Goal: Task Accomplishment & Management: Use online tool/utility

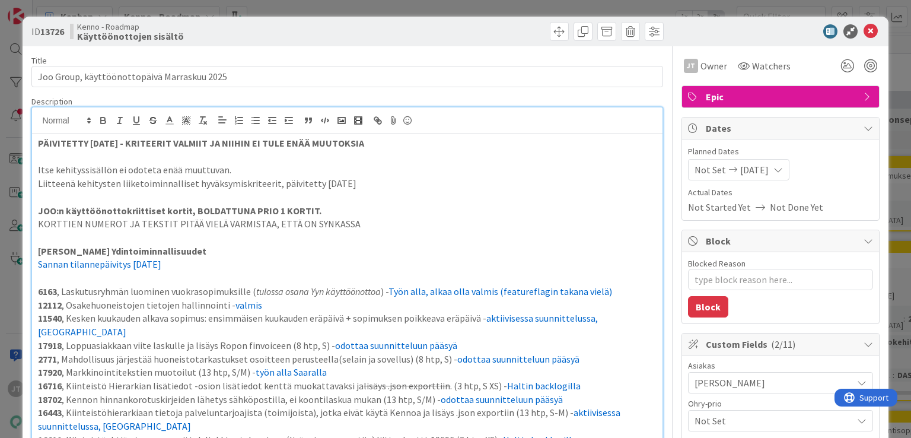
scroll to position [575, 0]
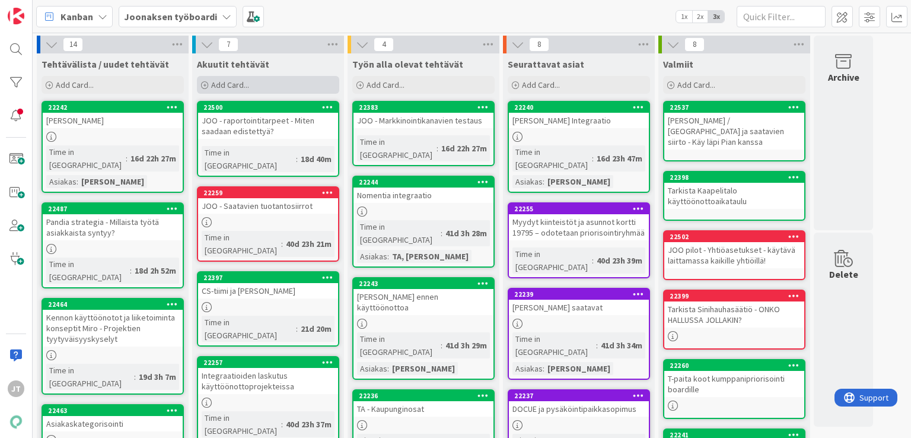
click at [225, 84] on span "Add Card..." at bounding box center [230, 85] width 38 height 11
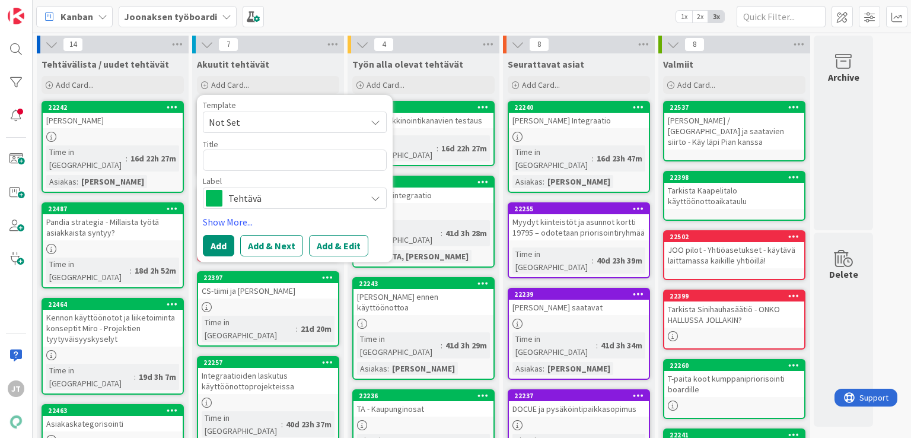
type textarea "x"
type textarea "O"
type textarea "x"
type textarea "Oh"
type textarea "x"
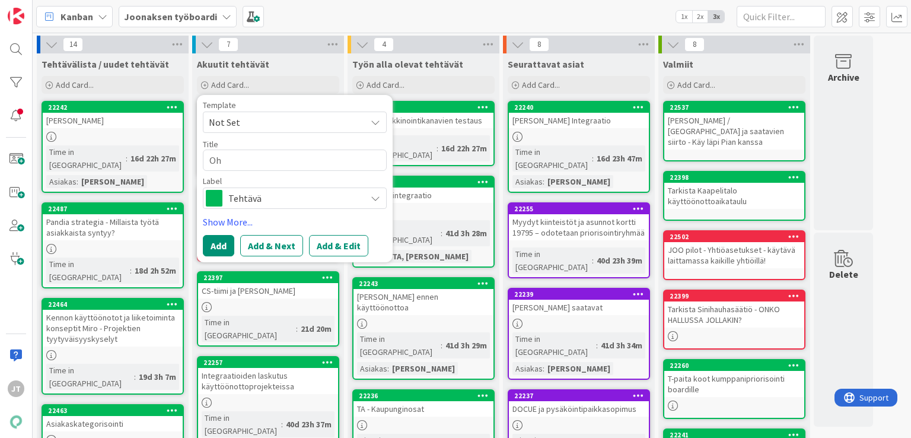
type textarea "Ohr"
type textarea "x"
type textarea "Ohry"
type textarea "x"
type textarea "Ohry"
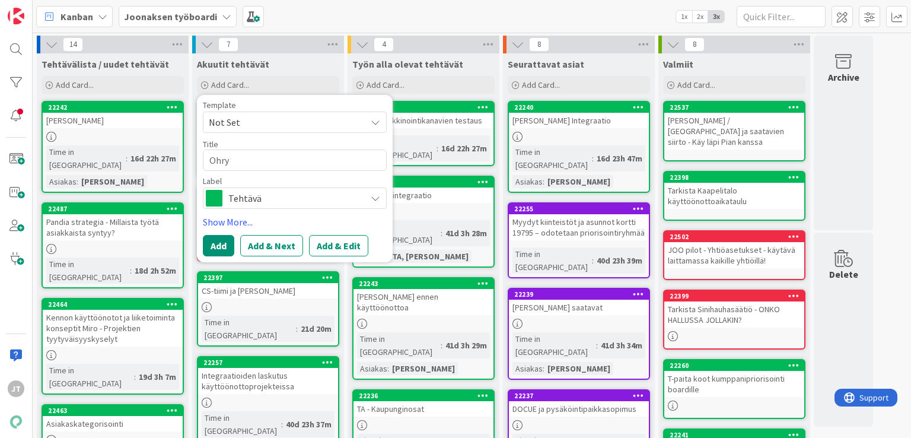
type textarea "x"
type textarea "Ohry k"
type textarea "x"
type textarea "Ohry ka"
type textarea "x"
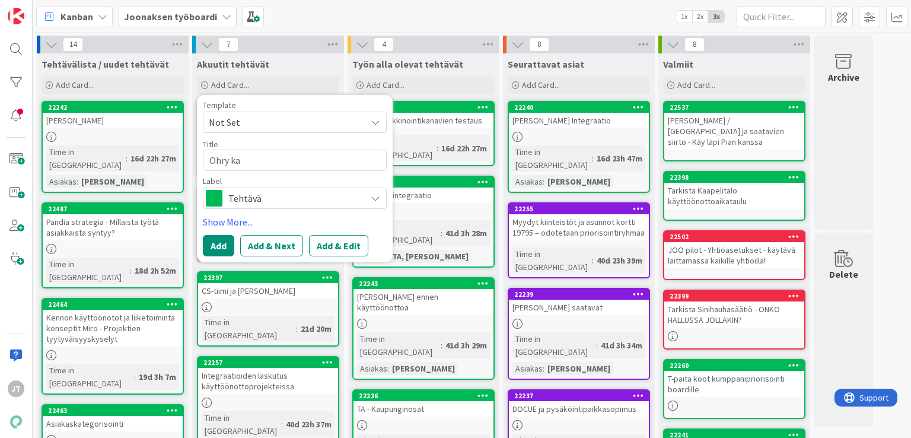
type textarea "Ohry kal"
type textarea "x"
type textarea "Ohry kalv"
type textarea "x"
type textarea "Ohry kalvo"
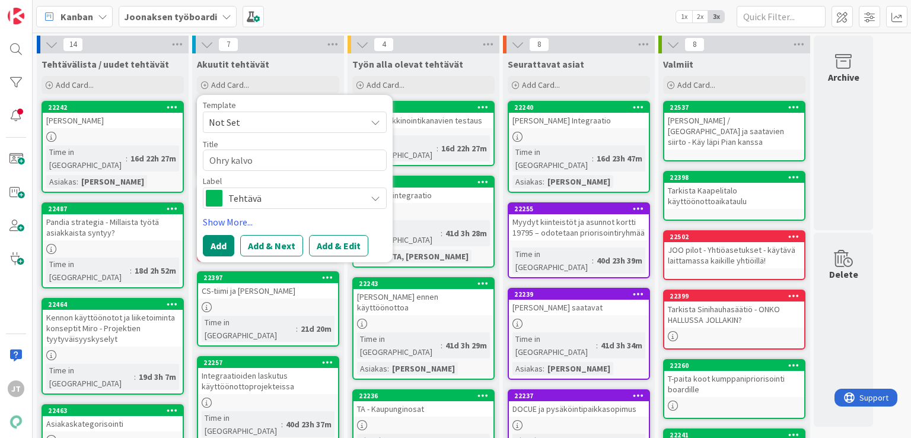
type textarea "x"
type textarea "Ohry kalvon"
type textarea "x"
type textarea "Ohry kalvo"
type textarea "x"
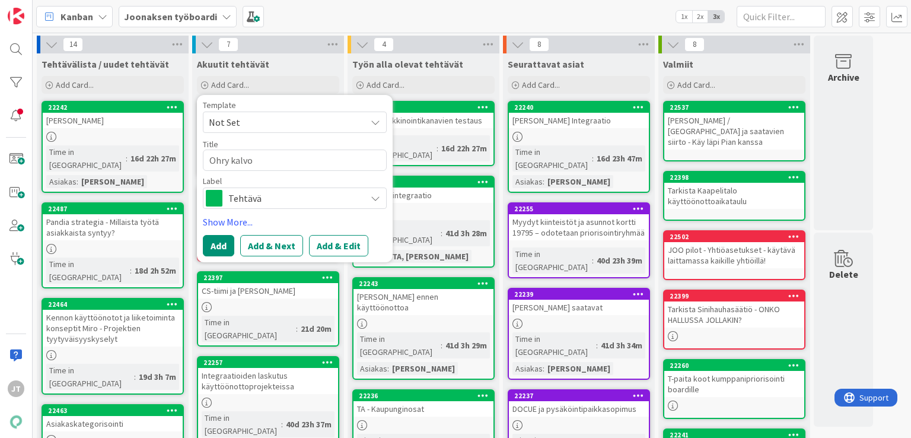
type textarea "Ohry kalvoj"
type textarea "x"
type textarea "Ohry kalvoje"
type textarea "x"
type textarea "Ohry kalvojen"
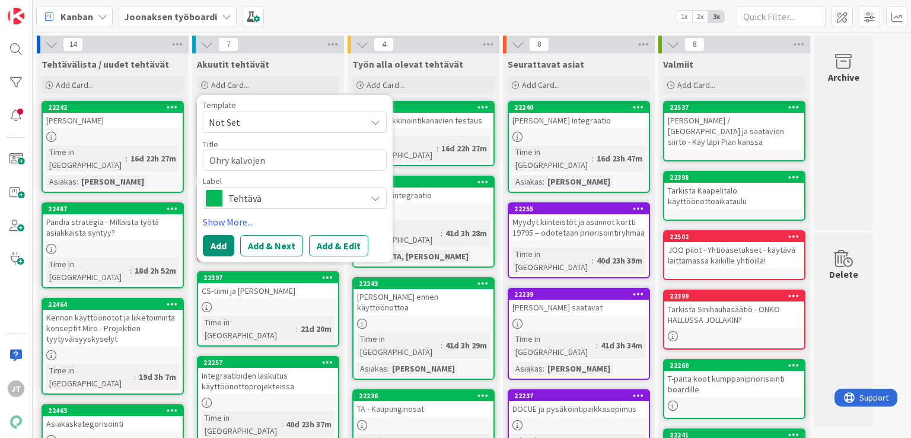
type textarea "x"
type textarea "Ohry kalvojen"
type textarea "x"
type textarea "Ohry kalvojen p"
type textarea "x"
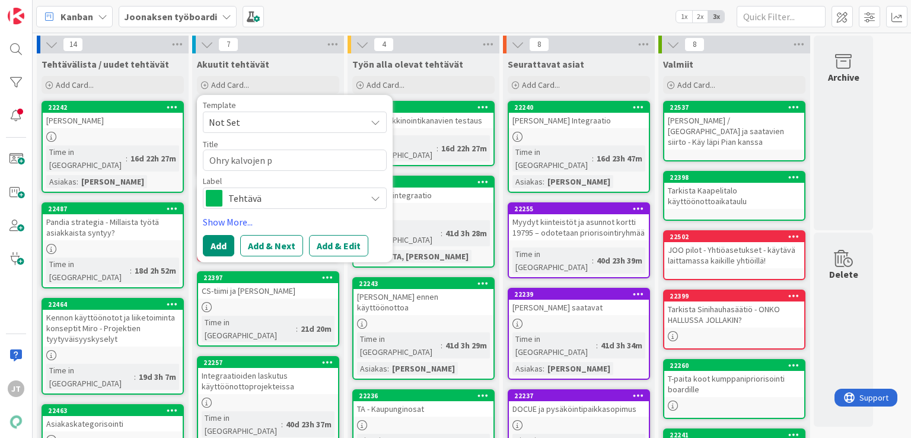
type textarea "Ohry kalvojen pä"
type textarea "x"
type textarea "Ohry kalvojen päi"
type textarea "x"
type textarea "Ohry kalvojen päiv"
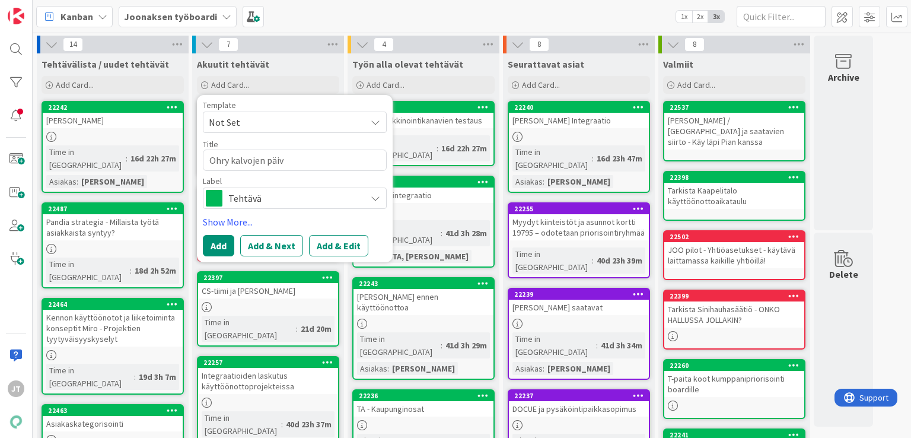
type textarea "x"
type textarea "Ohry kalvojen päivi"
type textarea "x"
type textarea "Ohry kalvojen päivit"
type textarea "x"
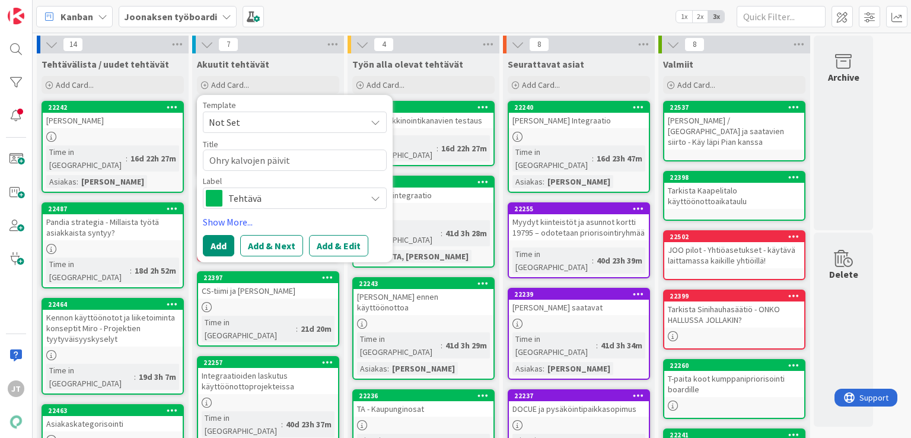
type textarea "Ohry kalvojen päivity"
type textarea "x"
type textarea "Ohry kalvojen päivitys"
type textarea "x"
type textarea "Ohry kalvojen päivitys"
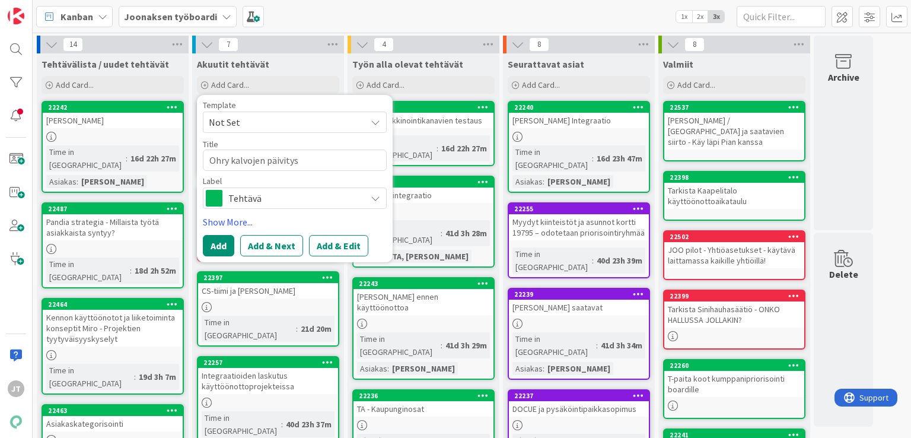
type textarea "x"
type textarea "Ohry kalvojen päivitys -"
type textarea "x"
type textarea "Ohry kalvojen päivitys -"
type textarea "x"
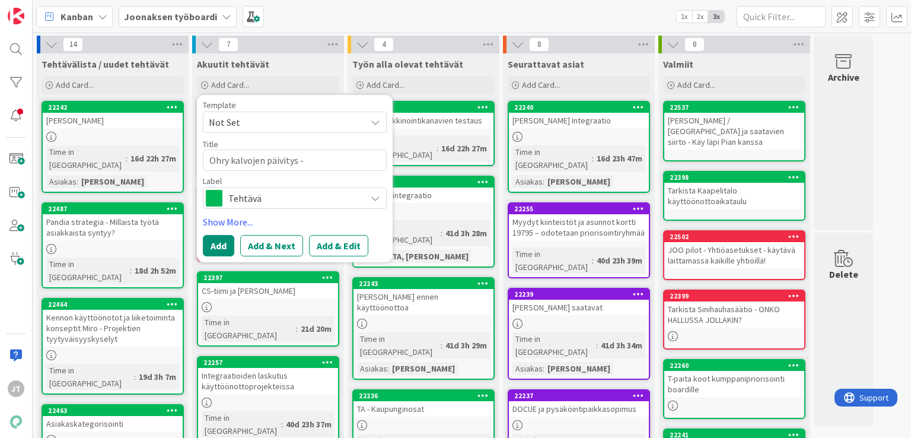
type textarea "Ohry kalvojen päivitys - o"
type textarea "x"
type textarea "Ohry kalvojen päivitys - om"
type textarea "x"
type textarea "Ohry kalvojen päivitys - oma"
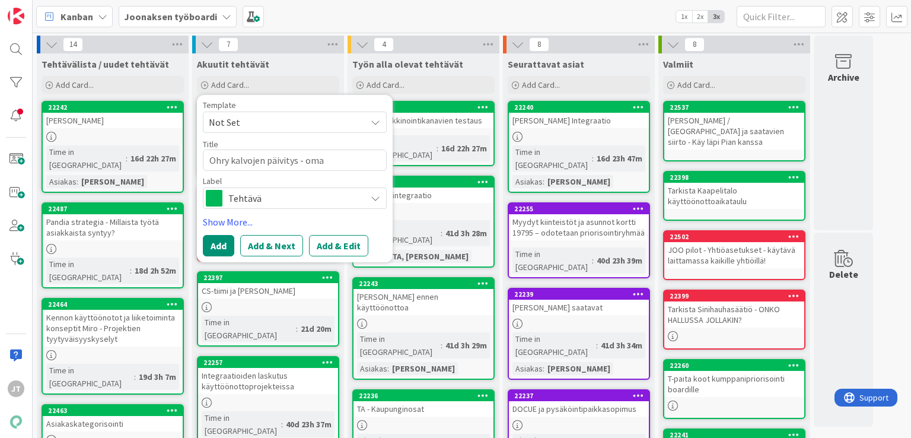
type textarea "x"
type textarea "Ohry kalvojen päivitys - omat"
type textarea "x"
type textarea "Ohry kalvojen päivitys - omat"
type textarea "x"
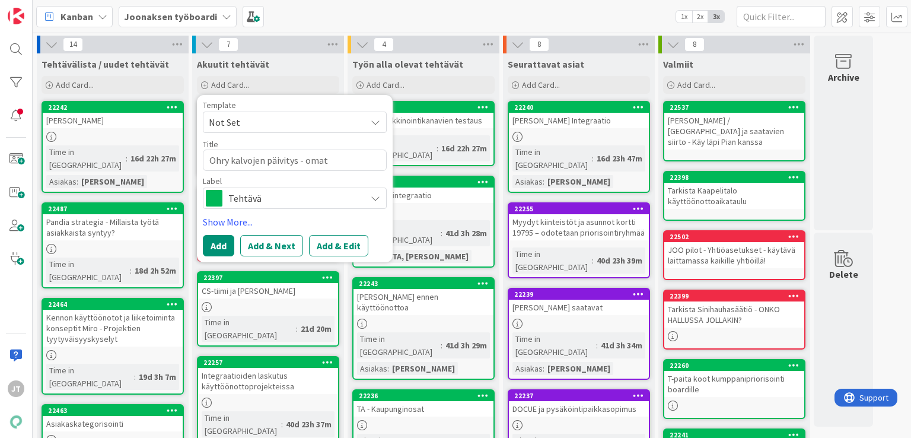
type textarea "Ohry kalvojen päivitys - omat k"
type textarea "x"
type textarea "Ohry kalvojen päivitys - omat ka"
type textarea "x"
type textarea "Ohry kalvojen päivitys - omat kal"
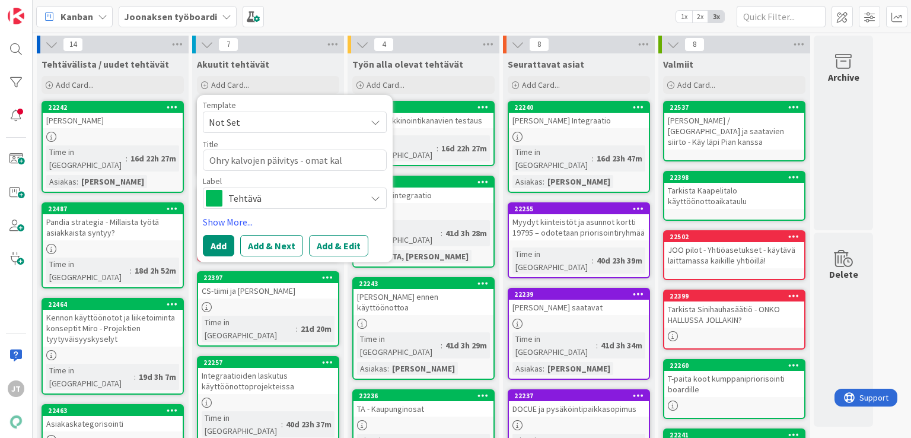
type textarea "x"
type textarea "Ohry kalvojen päivitys - omat kalv"
type textarea "x"
type textarea "Ohry kalvojen päivitys - omat kalvo"
type textarea "x"
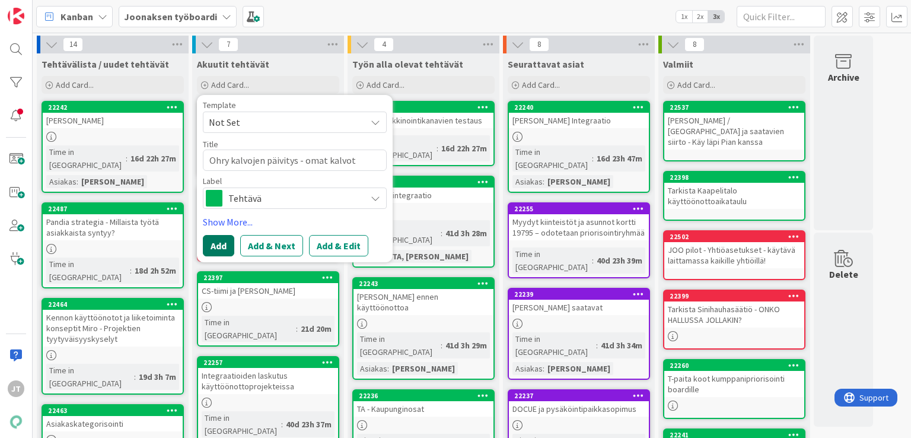
type textarea "Ohry kalvojen päivitys - omat kalvot"
click at [230, 246] on button "Add" at bounding box center [218, 245] width 31 height 21
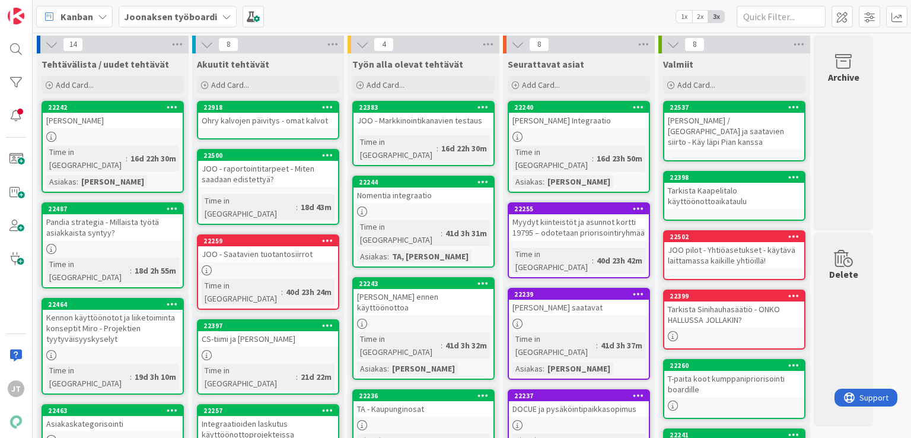
click at [310, 121] on div "Ohry kalvojen päivitys - omat kalvot" at bounding box center [268, 120] width 140 height 15
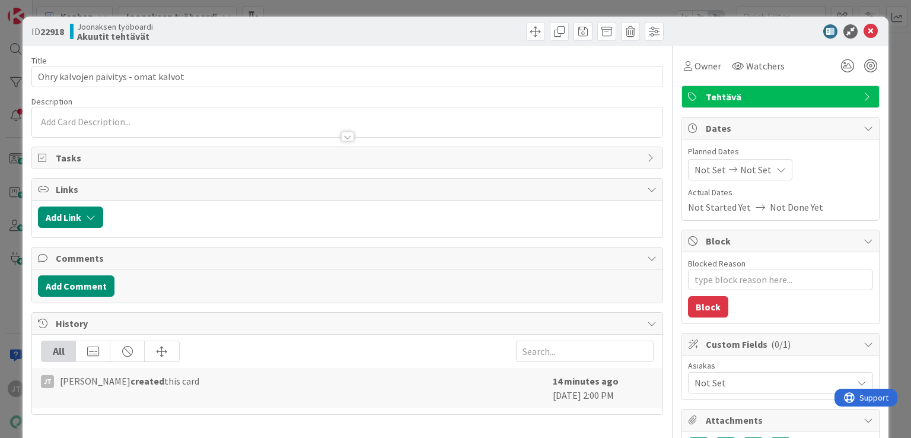
type textarea "x"
click at [217, 126] on div at bounding box center [347, 131] width 630 height 12
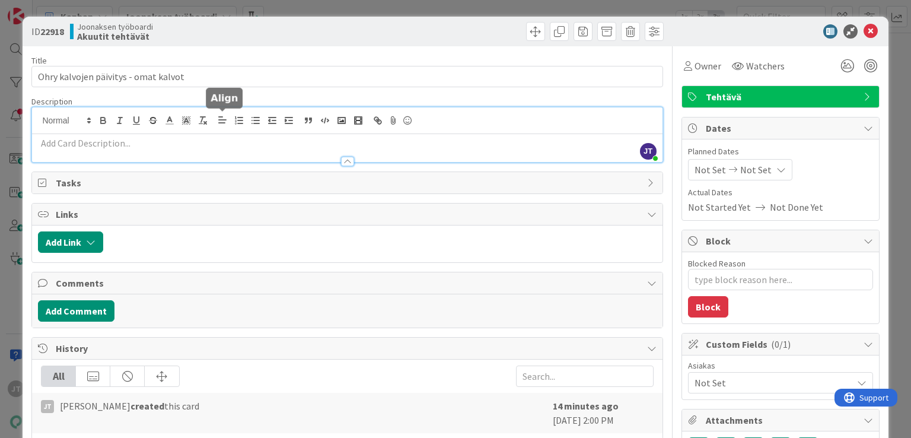
click at [202, 148] on p at bounding box center [347, 143] width 618 height 14
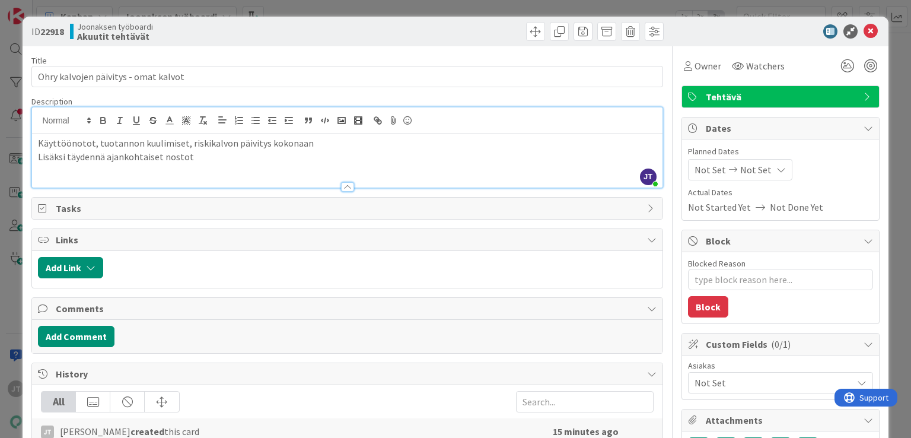
click at [211, 138] on p "Käyttöönotot, tuotannon kuulimiset, riskikalvon päivitys kokonaan" at bounding box center [347, 143] width 618 height 14
click at [206, 151] on p "Lisäksi täydennä ajankohtaiset nostot" at bounding box center [347, 157] width 618 height 14
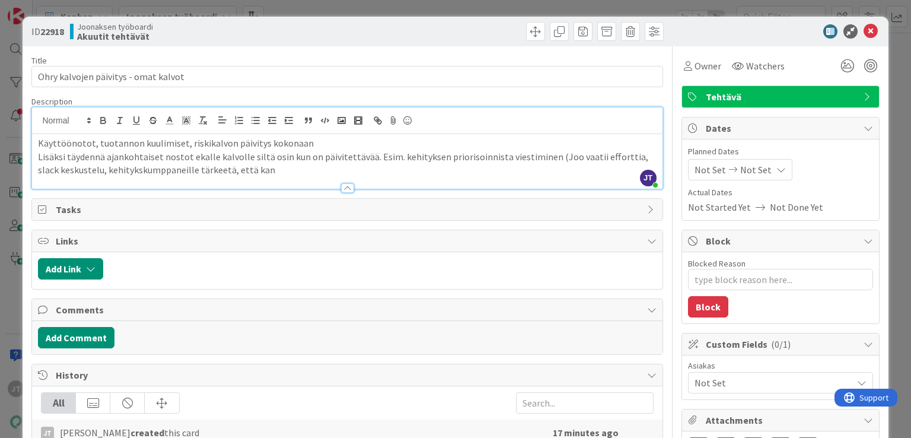
click at [337, 134] on div "Käyttöönotot, tuotannon kuulimiset, riskikalvon päivitys kokonaan Lisäksi täyde…" at bounding box center [347, 161] width 630 height 55
click at [332, 147] on p "Käyttöönotot, tuotannon kuulimiset, riskikalvon päivitys kokonaan" at bounding box center [347, 143] width 618 height 14
click at [332, 146] on p "Käyttöönotot, tuotannon kuulimiset, riskikalvon päivitys kokonaan" at bounding box center [347, 143] width 618 height 14
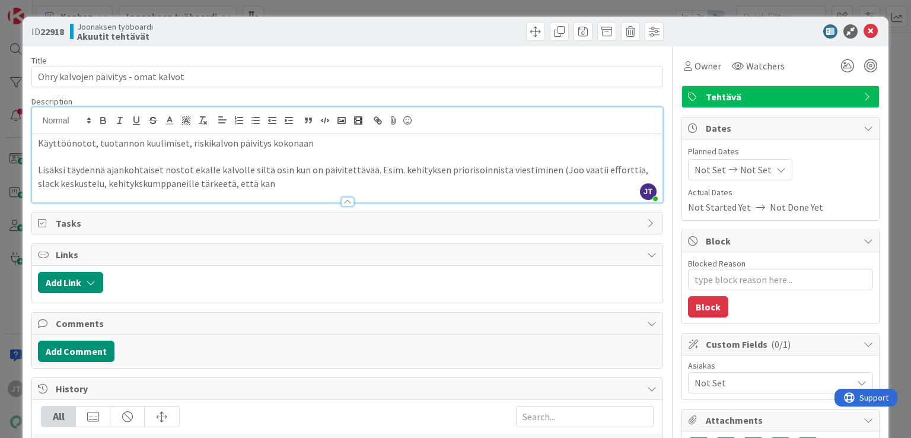
click at [332, 146] on p "Käyttöönotot, tuotannon kuulimiset, riskikalvon päivitys kokonaan" at bounding box center [347, 143] width 618 height 14
click at [266, 185] on p "Lisäksi täydennä ajankohtaiset nostot ekalle kalvolle siltä osin kun on päivite…" at bounding box center [347, 176] width 618 height 27
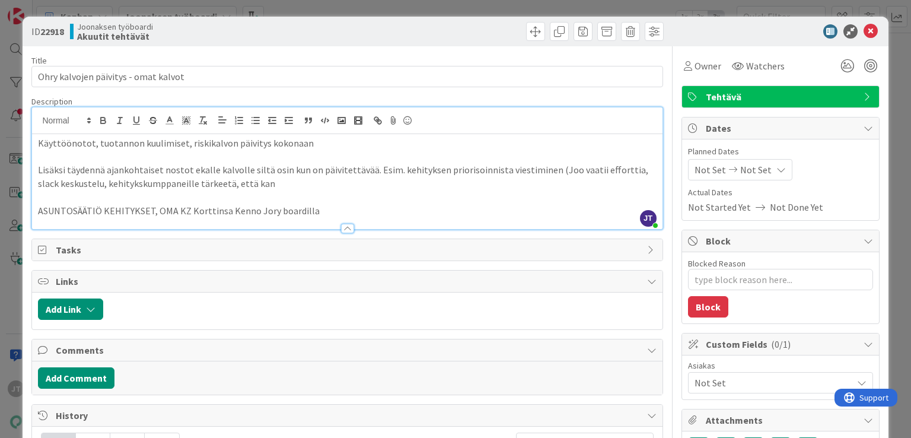
click at [331, 128] on div at bounding box center [347, 120] width 630 height 27
click at [864, 33] on icon at bounding box center [871, 31] width 14 height 14
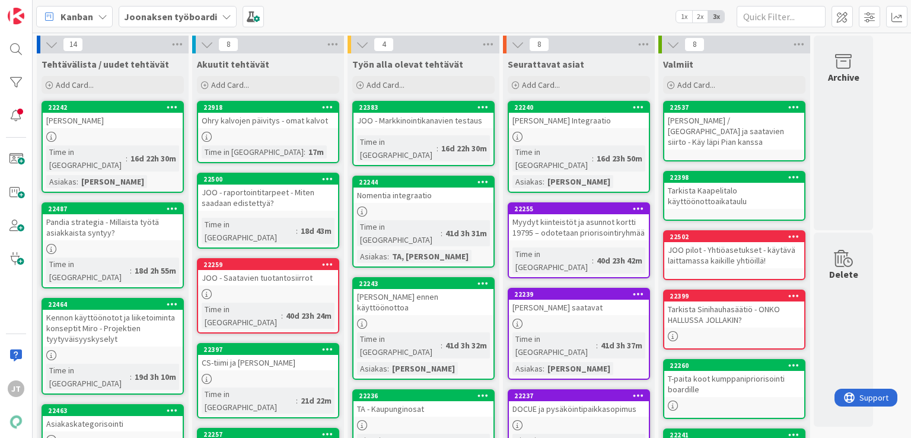
click at [297, 126] on div "Ohry kalvojen päivitys - omat kalvot" at bounding box center [268, 120] width 140 height 15
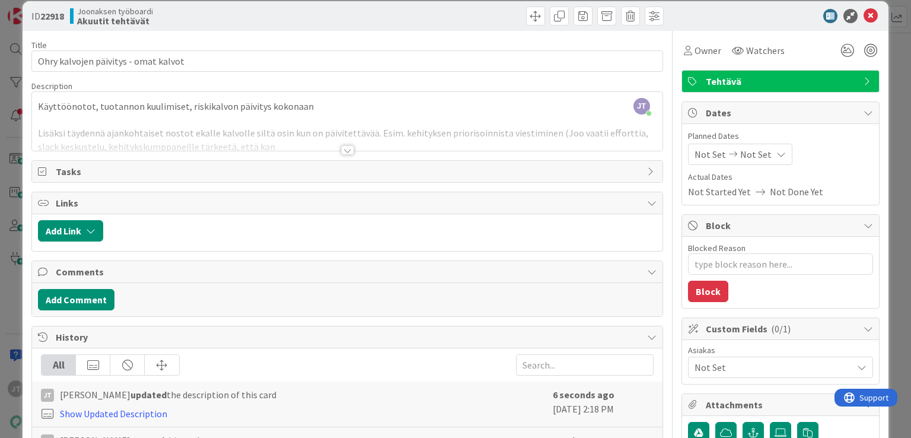
scroll to position [3, 0]
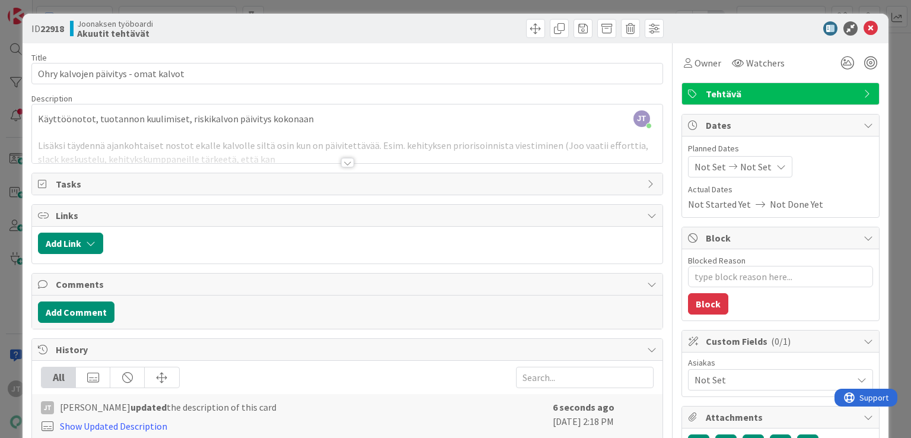
click at [746, 94] on span "Tehtävä" at bounding box center [782, 94] width 152 height 14
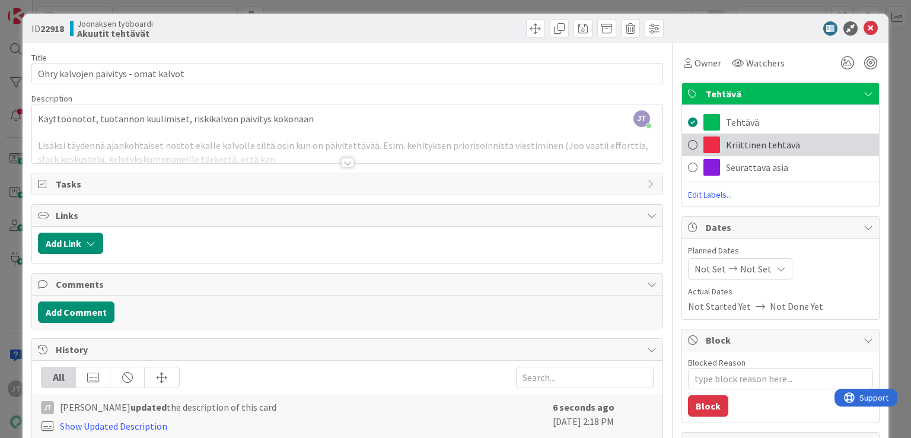
click at [734, 150] on span "Kriittinen tehtävä" at bounding box center [763, 145] width 74 height 14
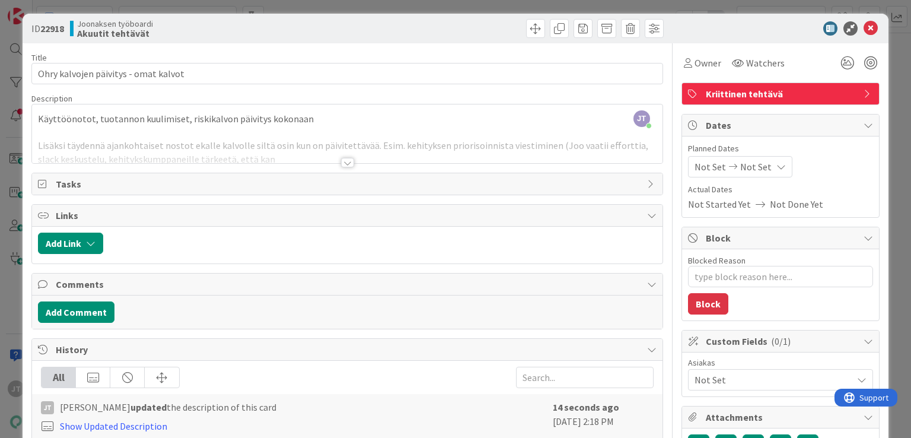
type textarea "x"
click at [864, 27] on icon at bounding box center [871, 28] width 14 height 14
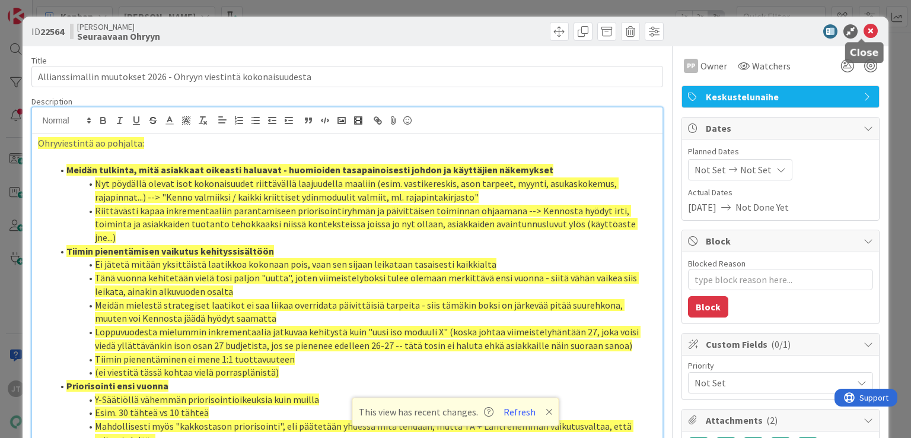
click at [864, 31] on icon at bounding box center [871, 31] width 14 height 14
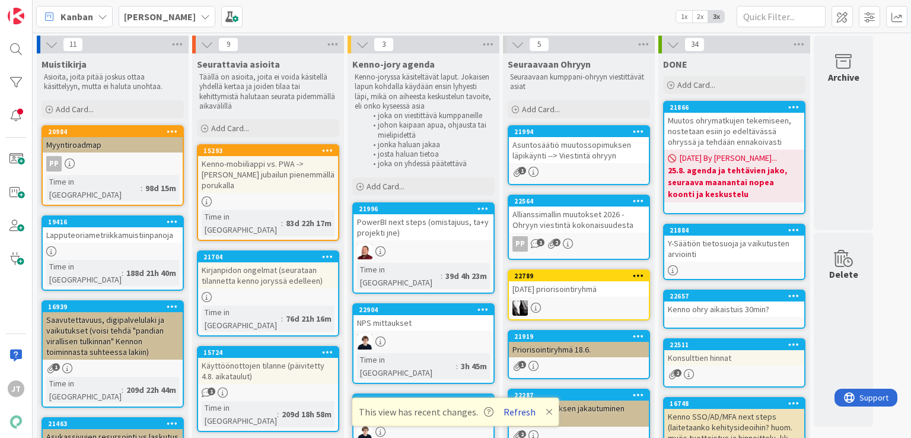
click at [512, 415] on button "Refresh" at bounding box center [520, 411] width 40 height 15
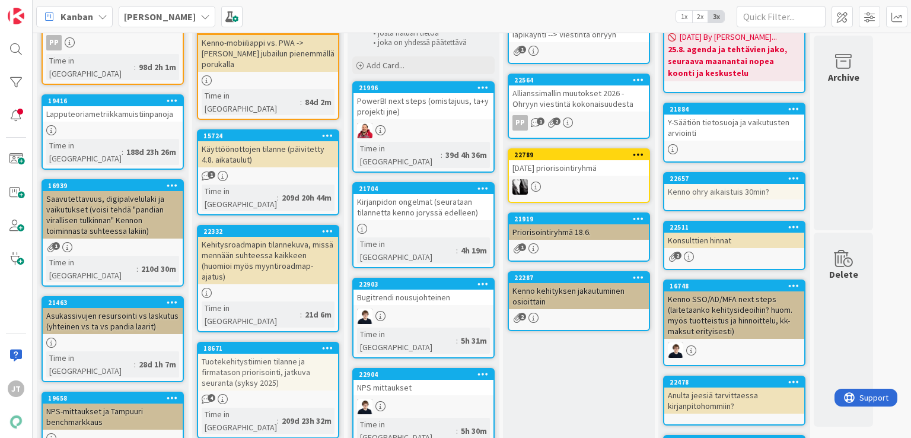
scroll to position [125, 0]
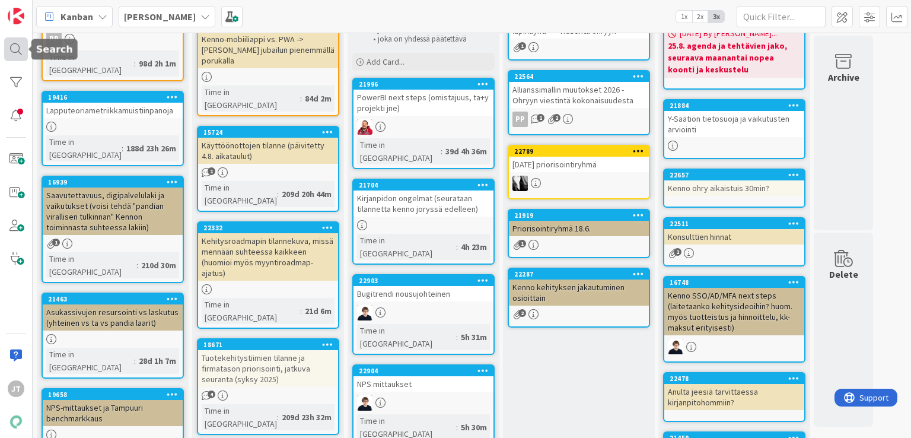
click at [5, 53] on div at bounding box center [16, 49] width 24 height 24
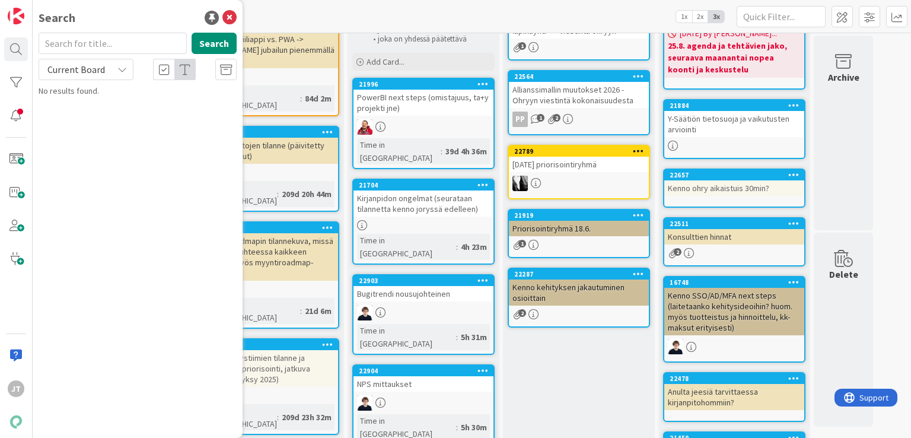
click at [84, 68] on span "Current Board" at bounding box center [76, 69] width 58 height 12
click at [76, 116] on span "All Boards" at bounding box center [106, 119] width 123 height 18
click at [100, 46] on input "text" at bounding box center [113, 43] width 148 height 21
click at [69, 45] on input "217014" at bounding box center [113, 43] width 148 height 21
type input "21704"
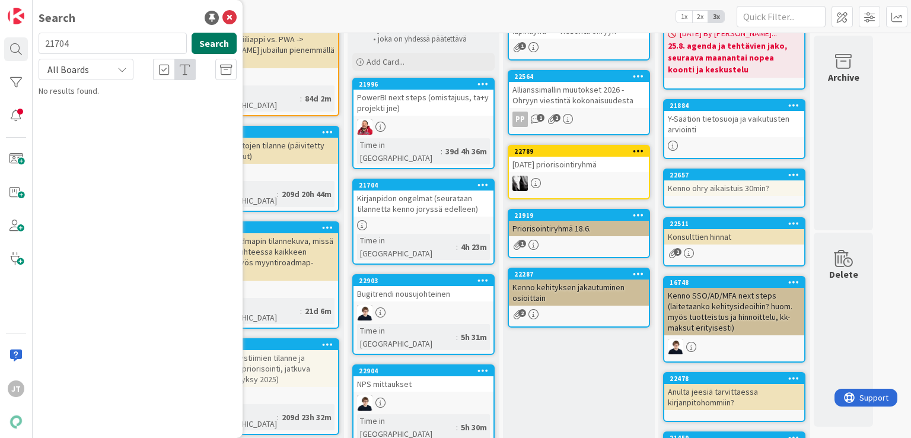
click at [215, 37] on button "Search" at bounding box center [214, 43] width 45 height 21
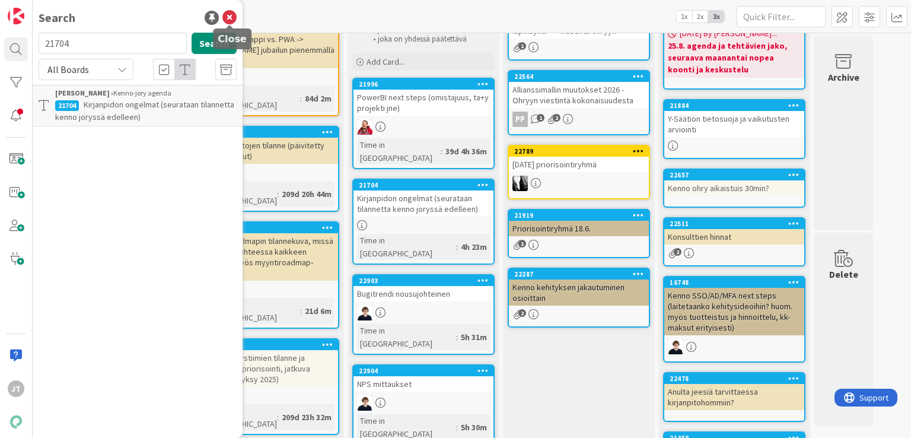
click at [233, 18] on icon at bounding box center [230, 18] width 14 height 14
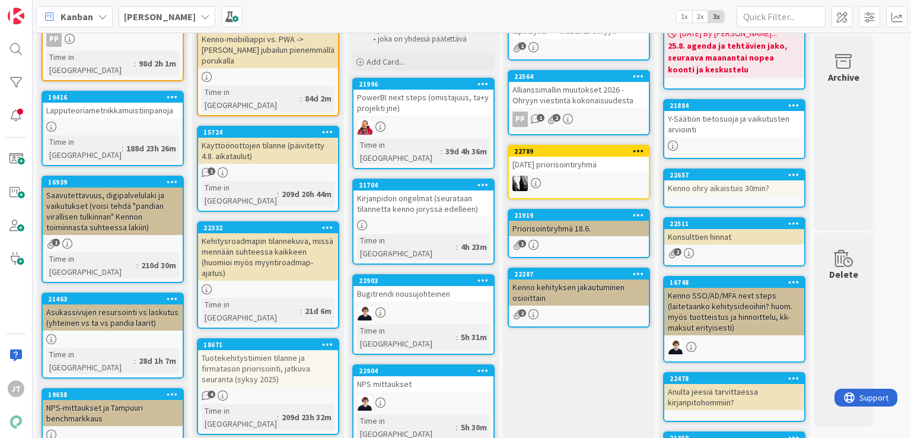
click at [155, 18] on b "[PERSON_NAME]" at bounding box center [160, 17] width 72 height 12
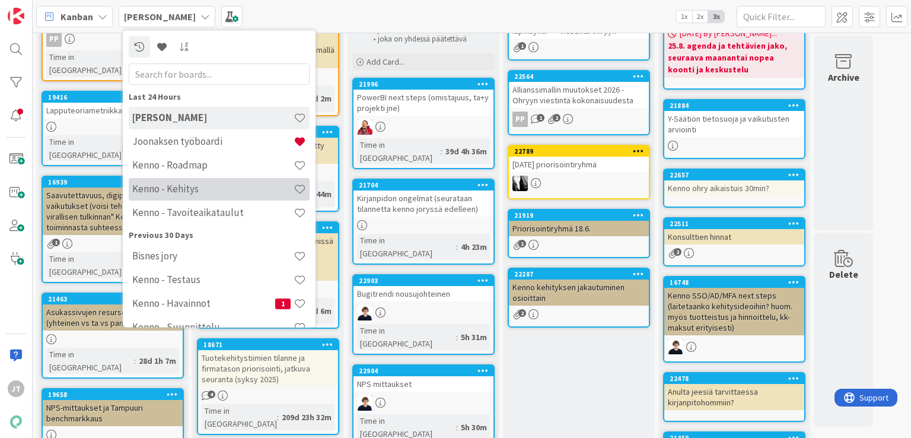
click at [162, 187] on h4 "Kenno - Kehitys" at bounding box center [212, 189] width 161 height 12
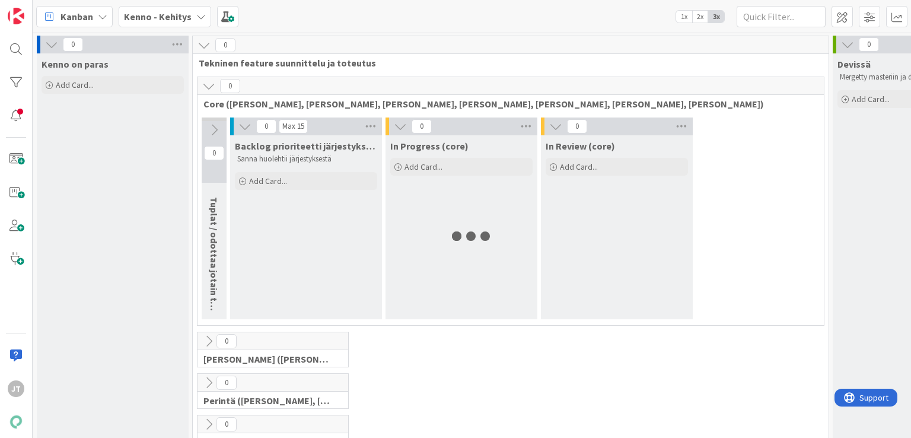
click at [164, 20] on b "Kenno - Kehitys" at bounding box center [158, 17] width 68 height 12
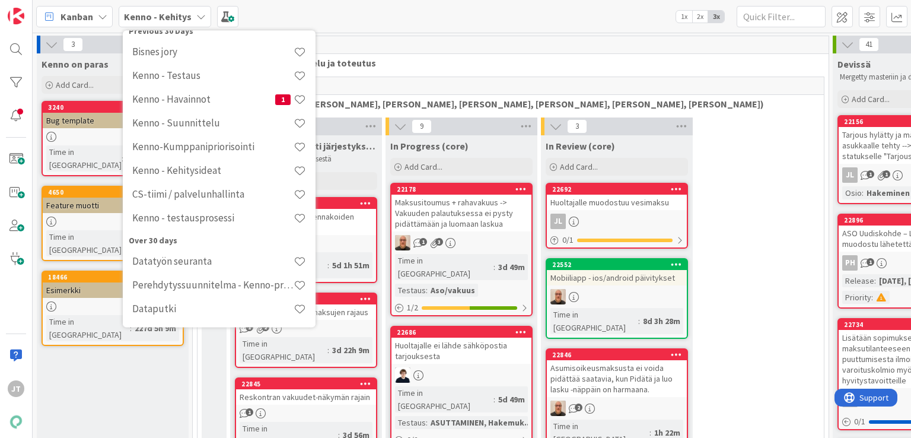
scroll to position [186, 0]
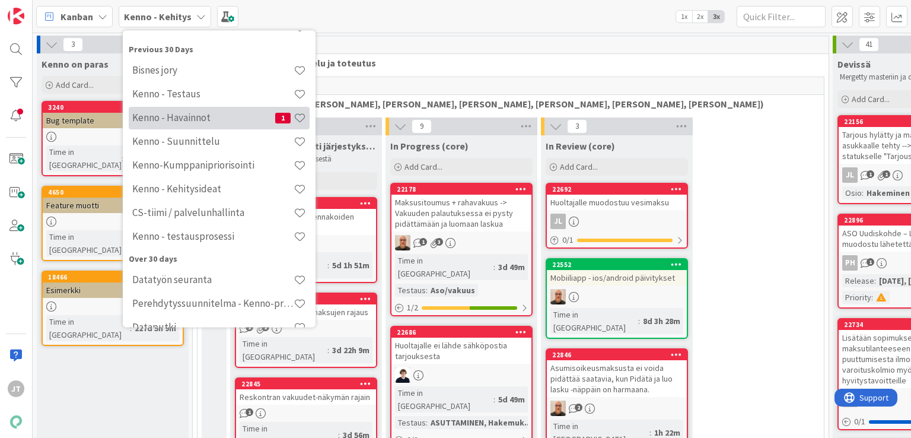
click at [209, 112] on h4 "Kenno - Havainnot" at bounding box center [203, 118] width 143 height 12
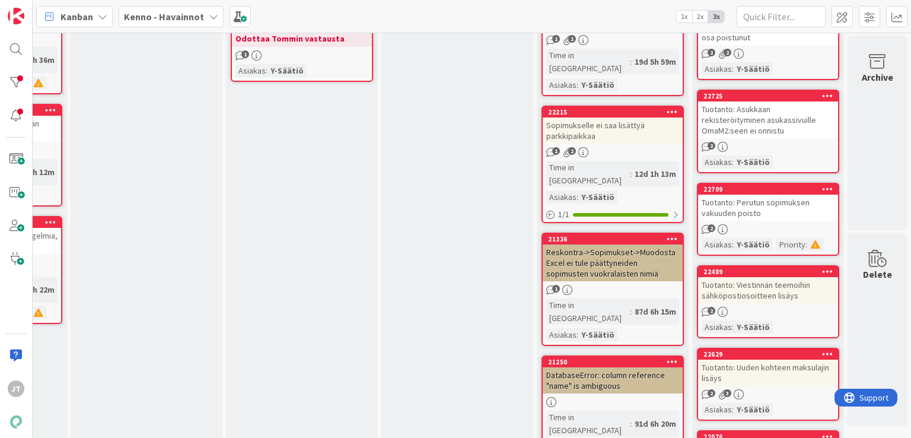
scroll to position [0, 131]
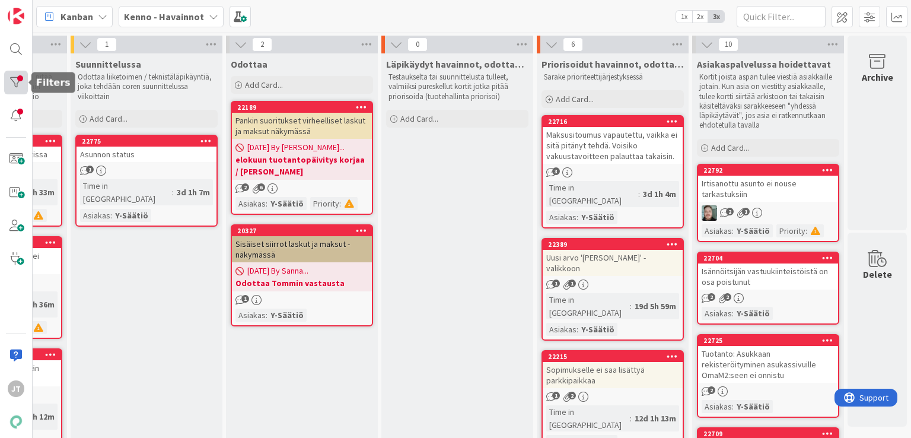
click at [11, 84] on div at bounding box center [16, 83] width 24 height 24
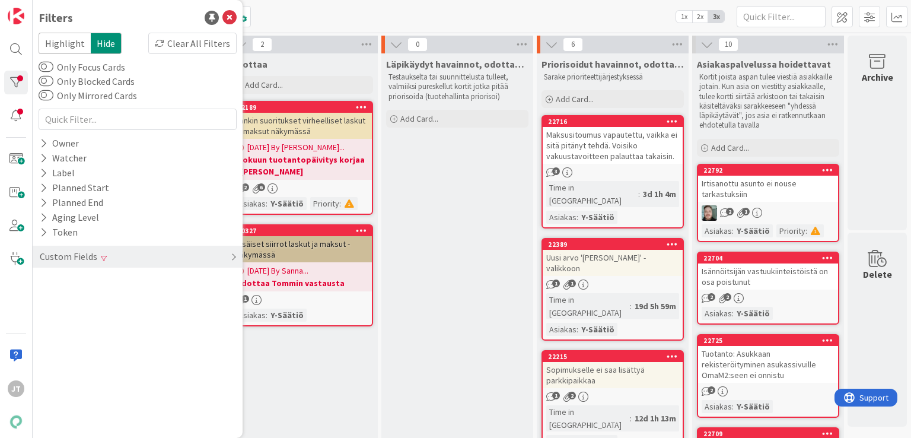
click at [104, 251] on div "Custom Fields" at bounding box center [138, 257] width 210 height 22
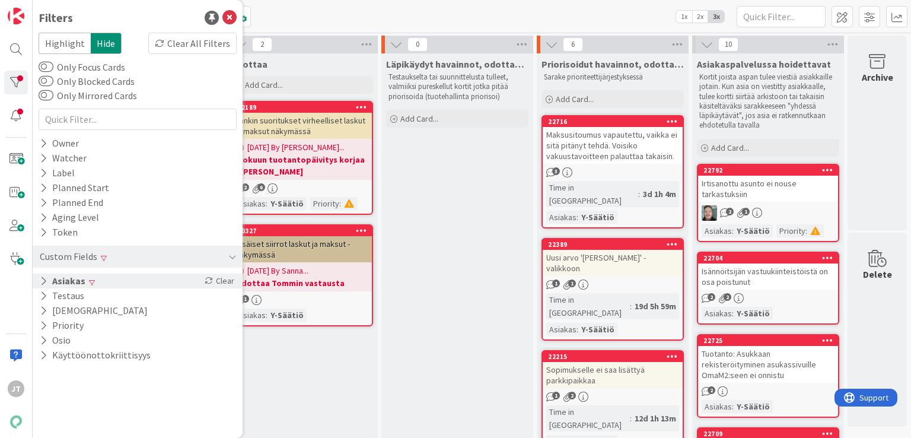
click at [72, 276] on button "Asiakas" at bounding box center [63, 281] width 48 height 15
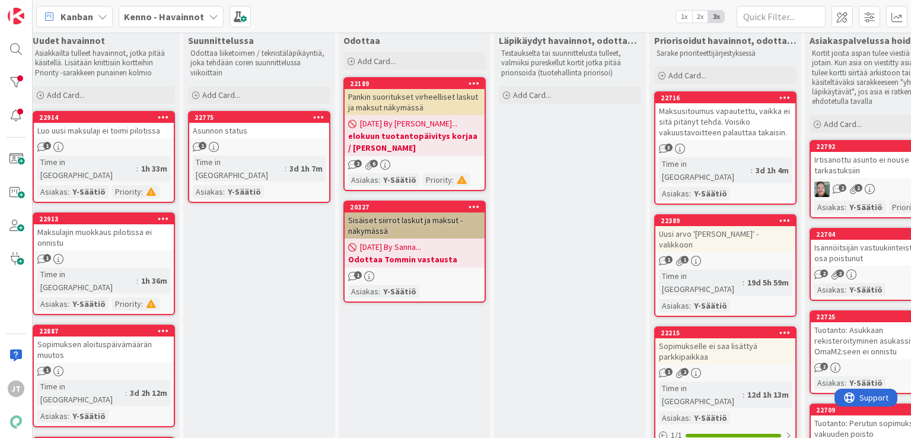
scroll to position [24, 0]
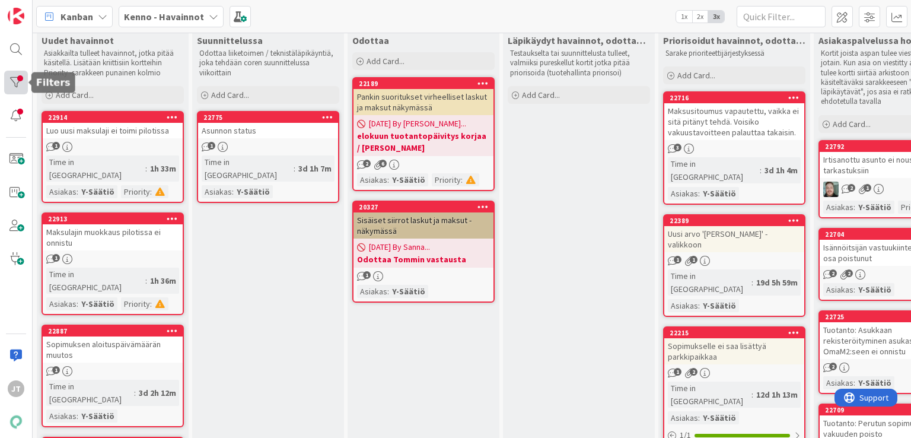
click at [9, 86] on div at bounding box center [16, 83] width 24 height 24
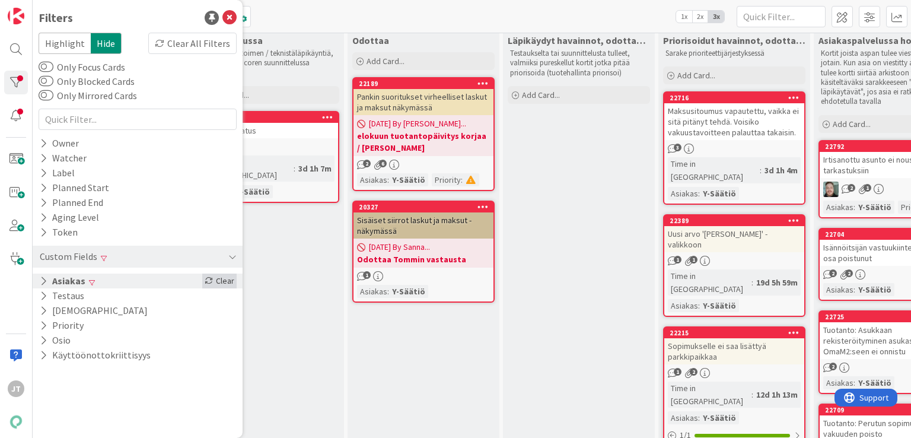
click at [219, 284] on div "Clear" at bounding box center [219, 281] width 34 height 15
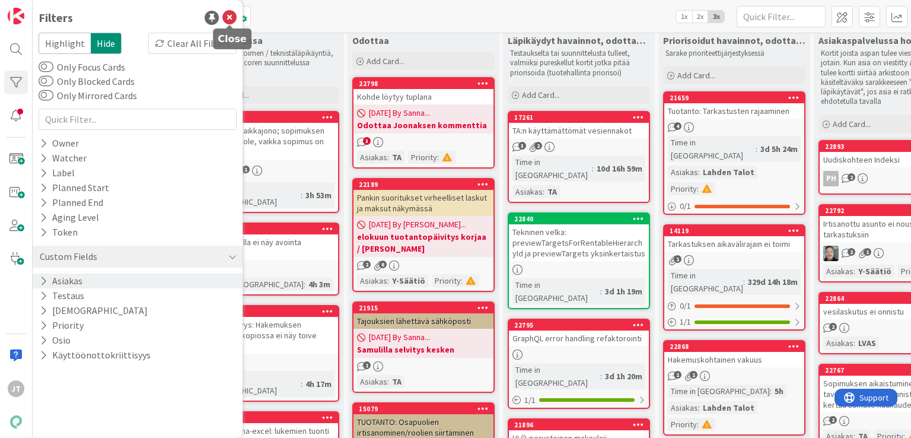
click at [230, 13] on icon at bounding box center [230, 18] width 14 height 14
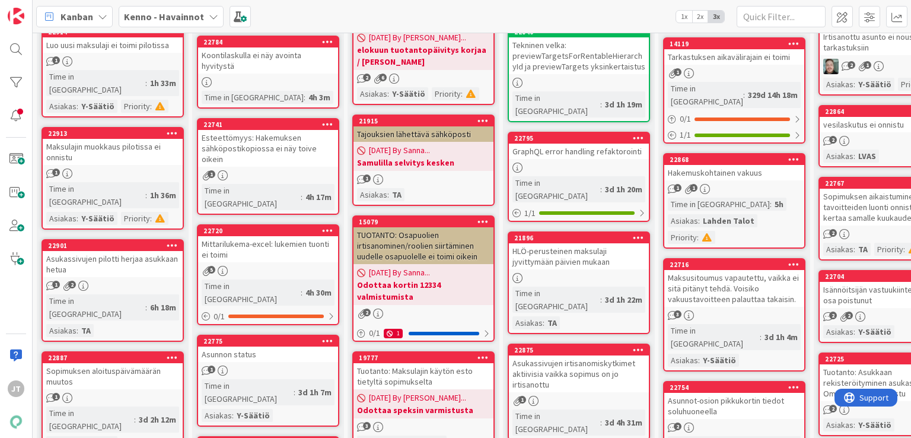
scroll to position [0, 0]
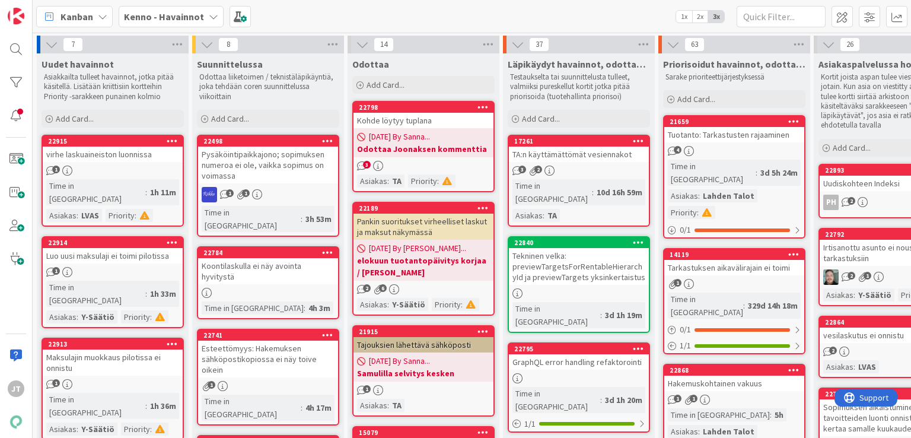
click at [422, 120] on div "Kohde löytyy tuplana" at bounding box center [424, 120] width 140 height 15
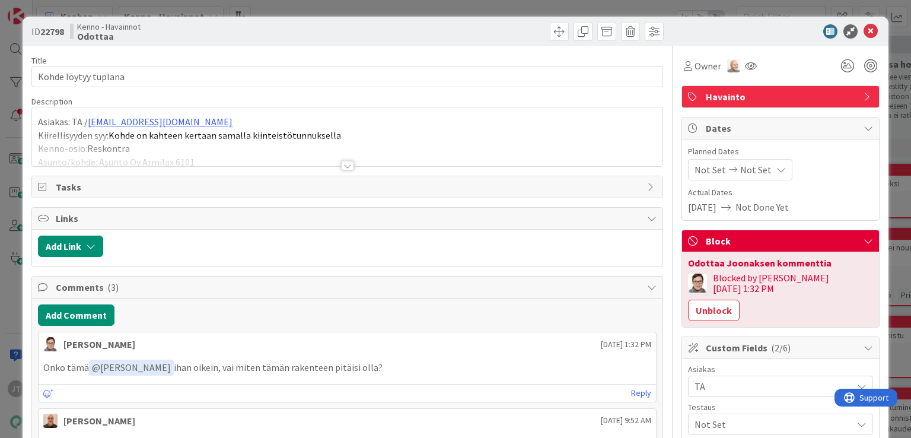
click at [341, 167] on div at bounding box center [347, 165] width 13 height 9
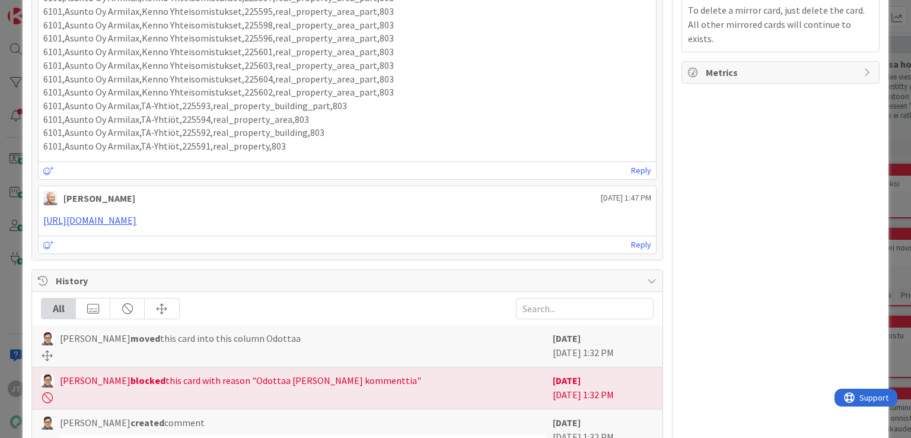
scroll to position [731, 0]
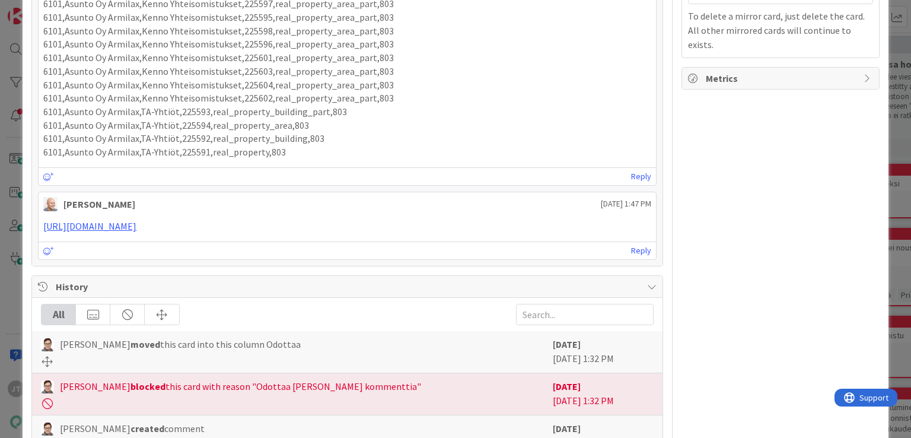
copy p "6101"
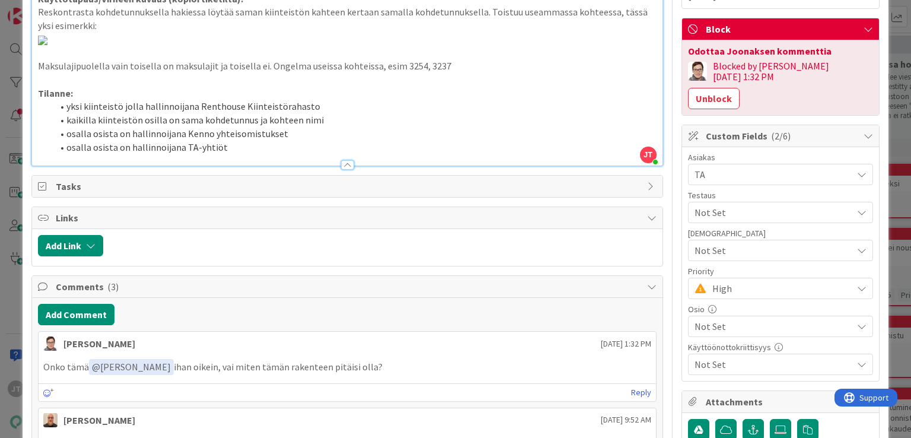
scroll to position [0, 0]
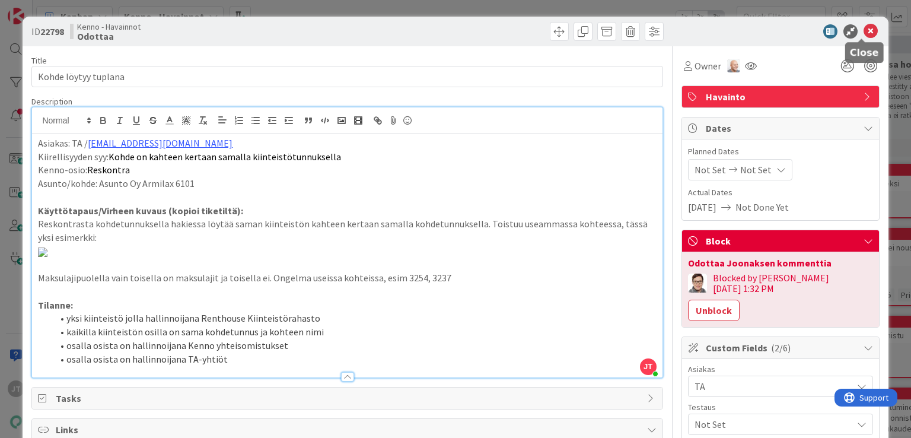
click at [864, 32] on icon at bounding box center [871, 31] width 14 height 14
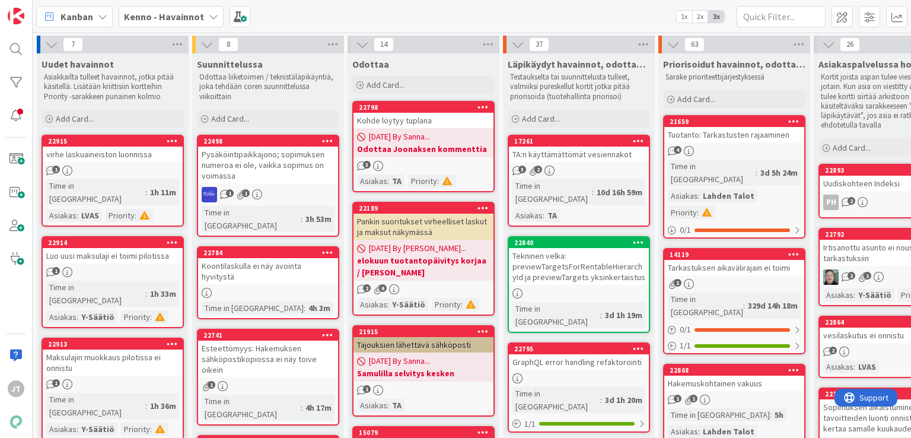
click at [165, 25] on div "Kenno - Havainnot" at bounding box center [171, 16] width 105 height 21
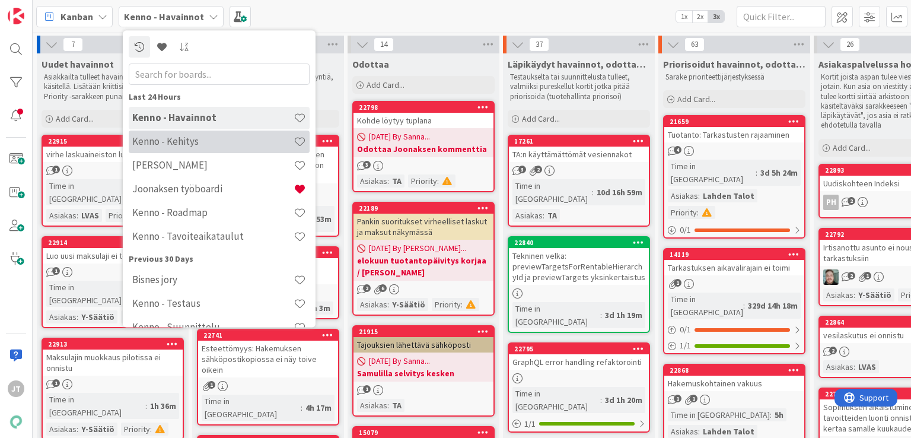
click at [162, 149] on div "Kenno - Kehitys" at bounding box center [219, 142] width 181 height 23
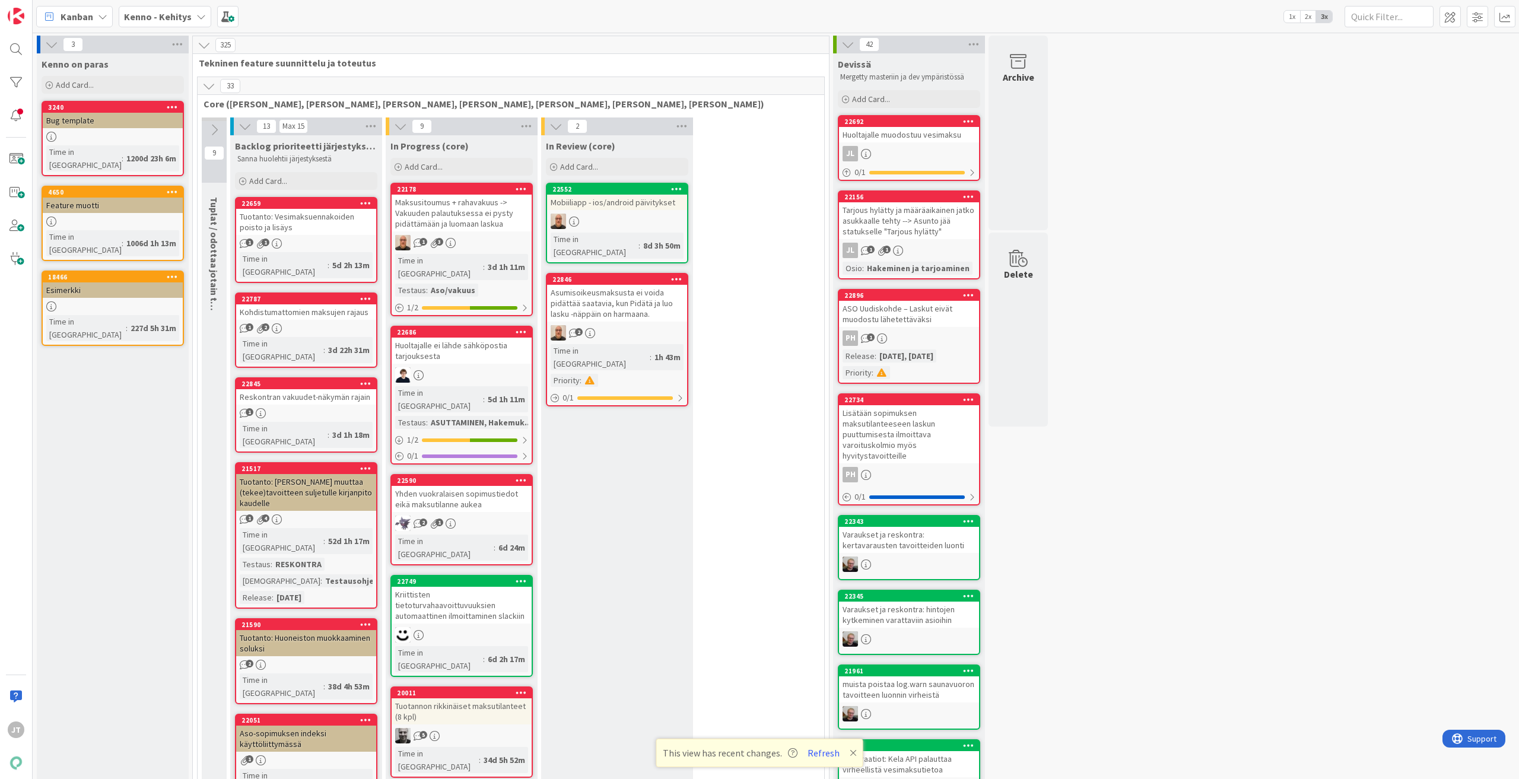
click at [167, 20] on b "Kenno - Kehitys" at bounding box center [158, 17] width 68 height 12
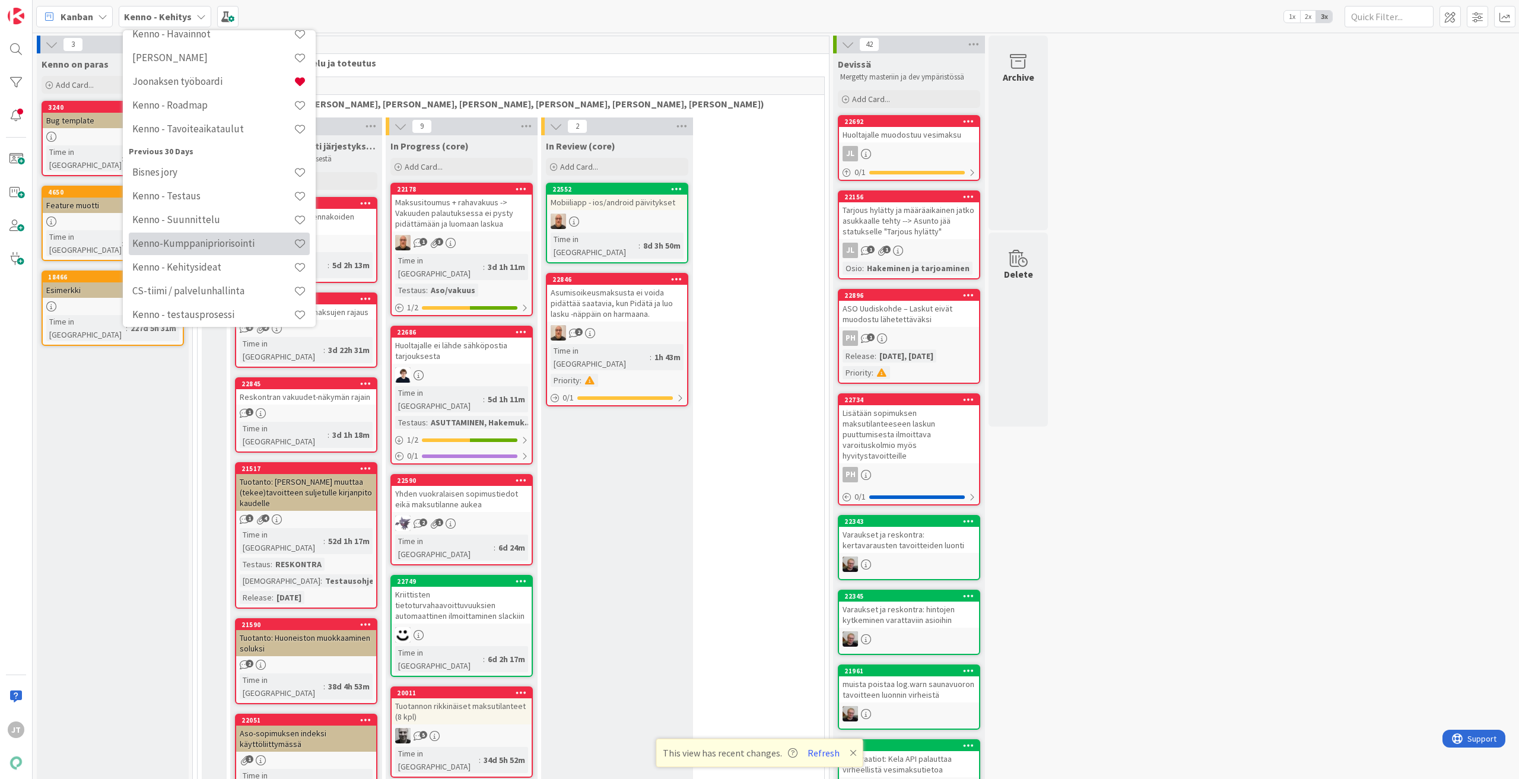
scroll to position [86, 0]
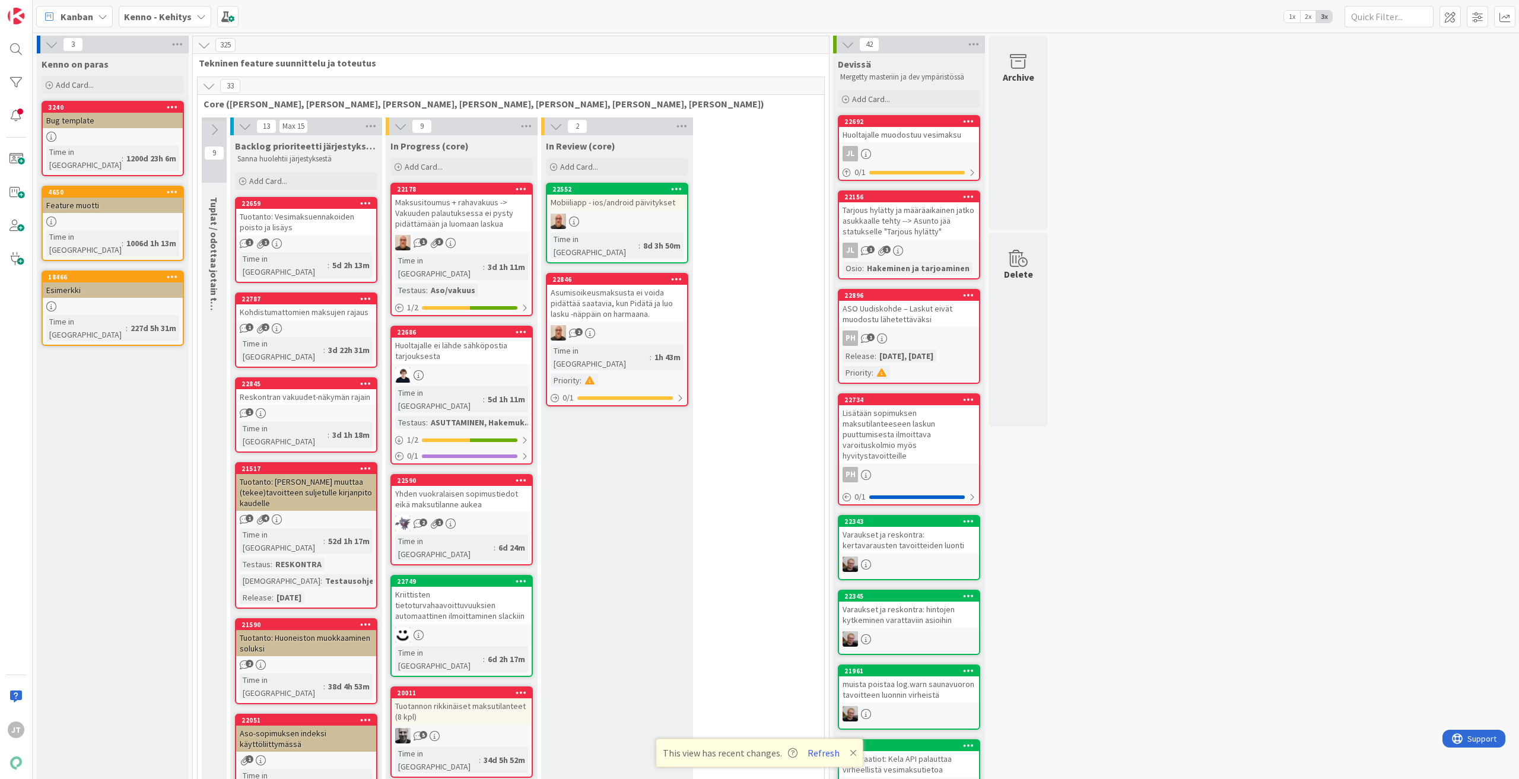
click at [208, 87] on icon at bounding box center [208, 86] width 13 height 13
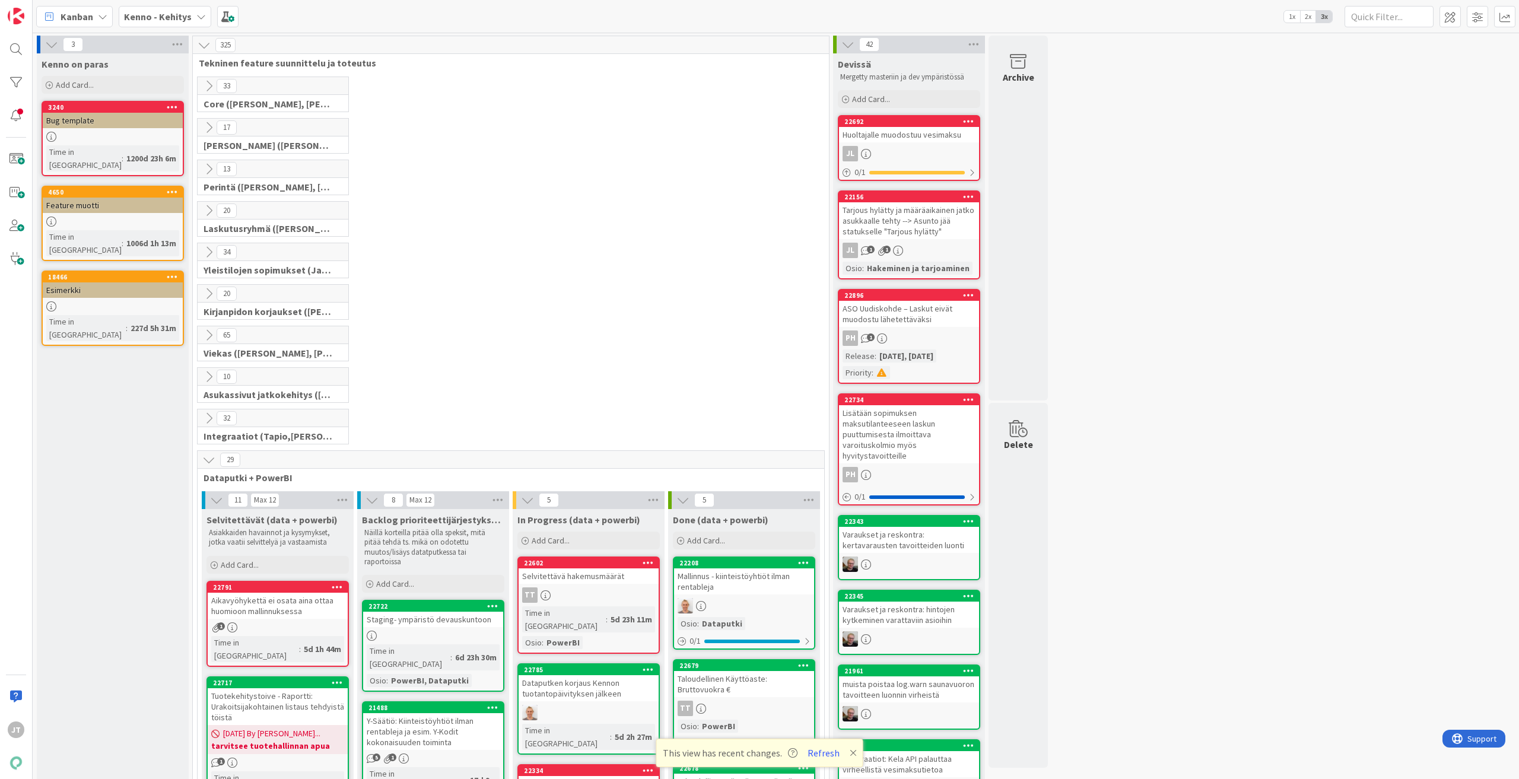
click at [207, 257] on icon at bounding box center [208, 252] width 13 height 13
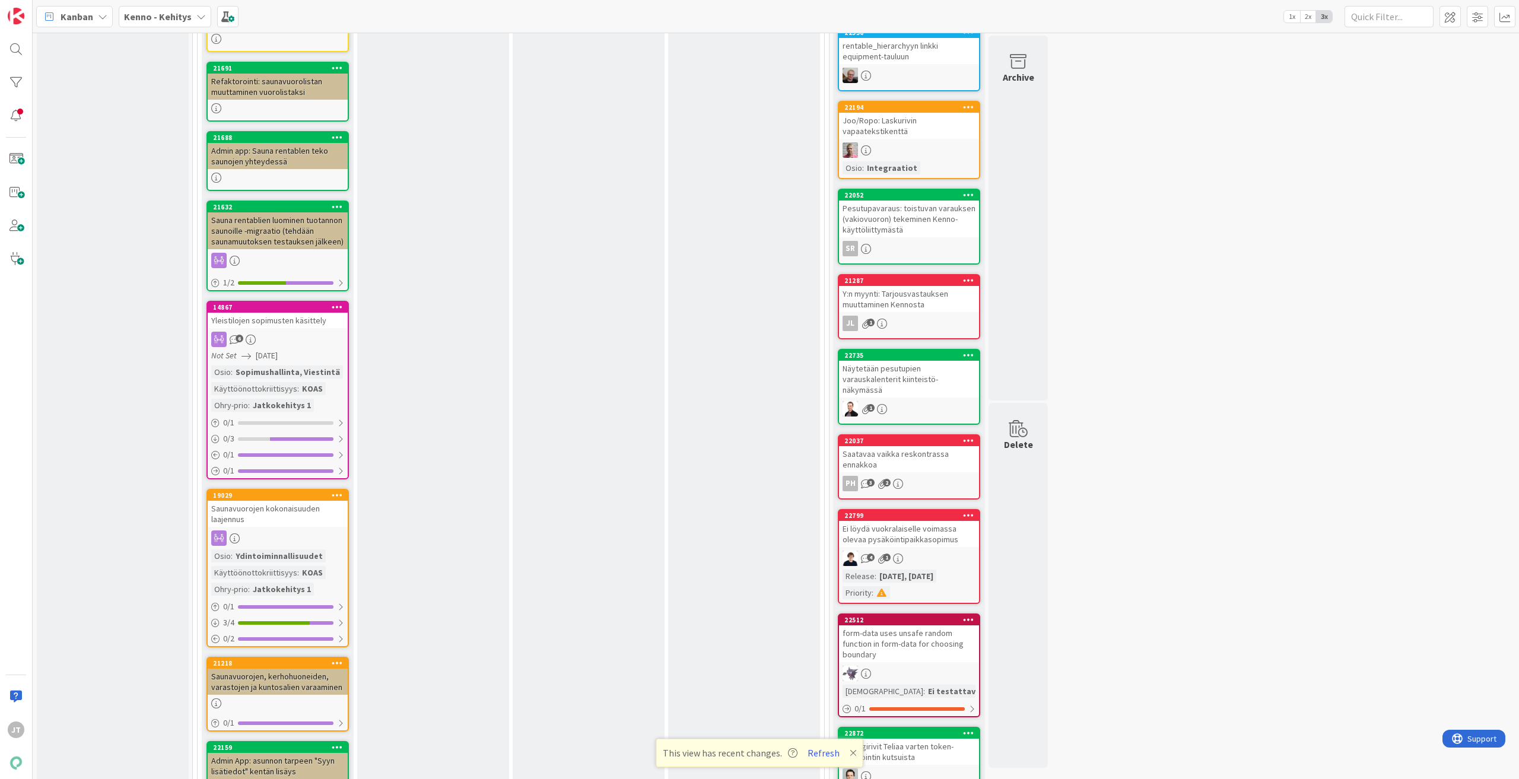
scroll to position [1483, 0]
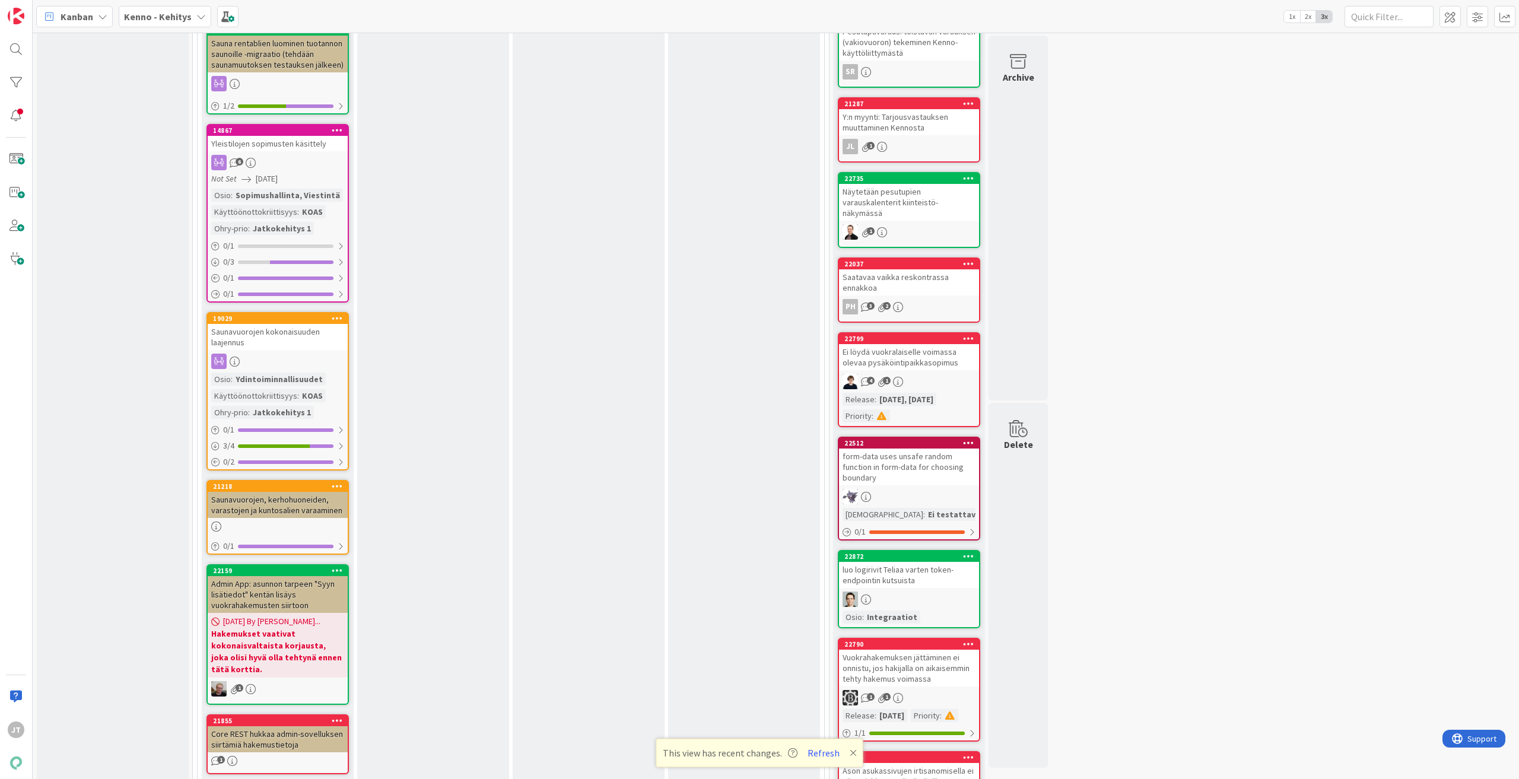
click at [297, 146] on div "Yleistilojen sopimusten käsittely" at bounding box center [278, 143] width 140 height 15
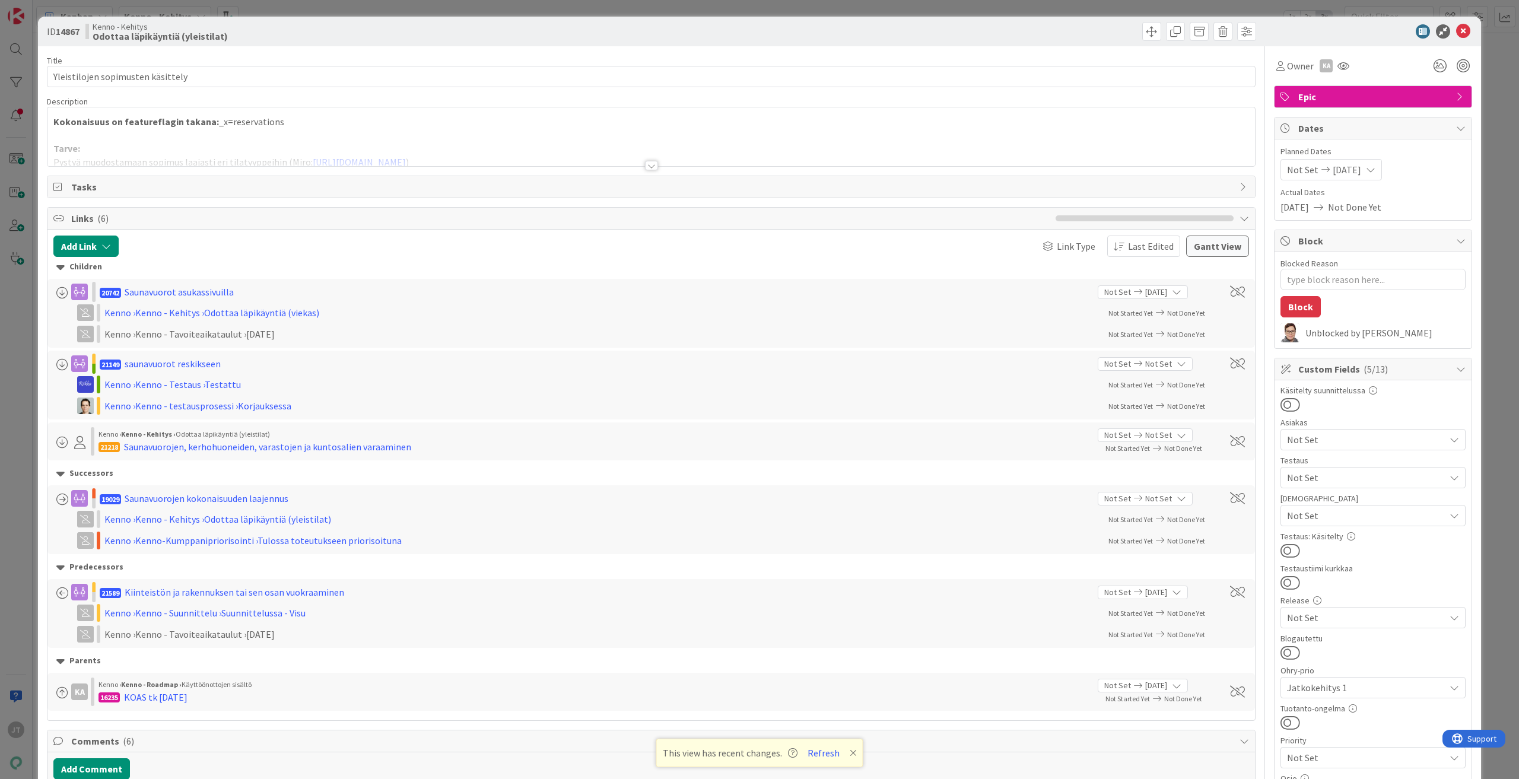
click at [651, 166] on div at bounding box center [651, 165] width 13 height 9
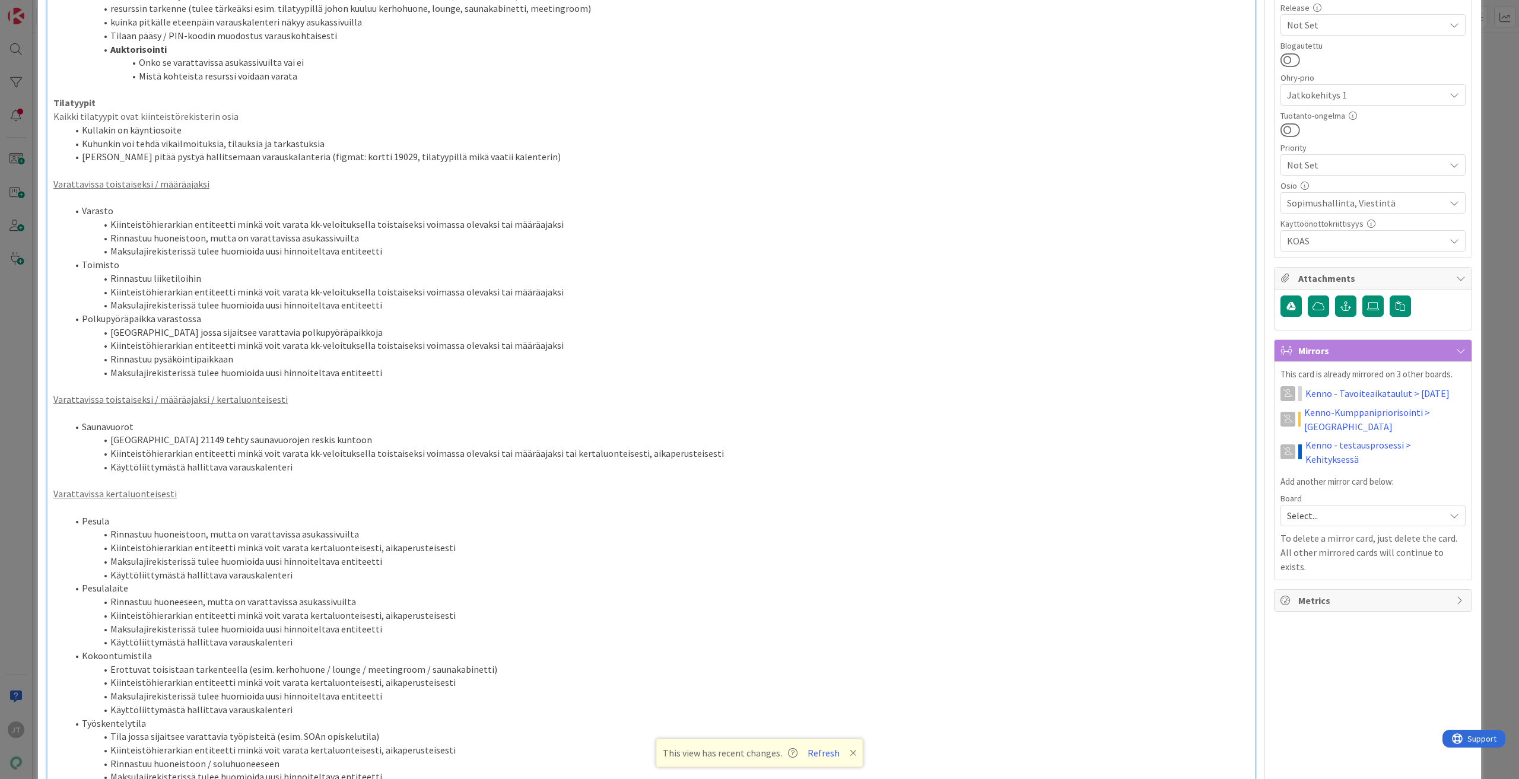
scroll to position [593, 0]
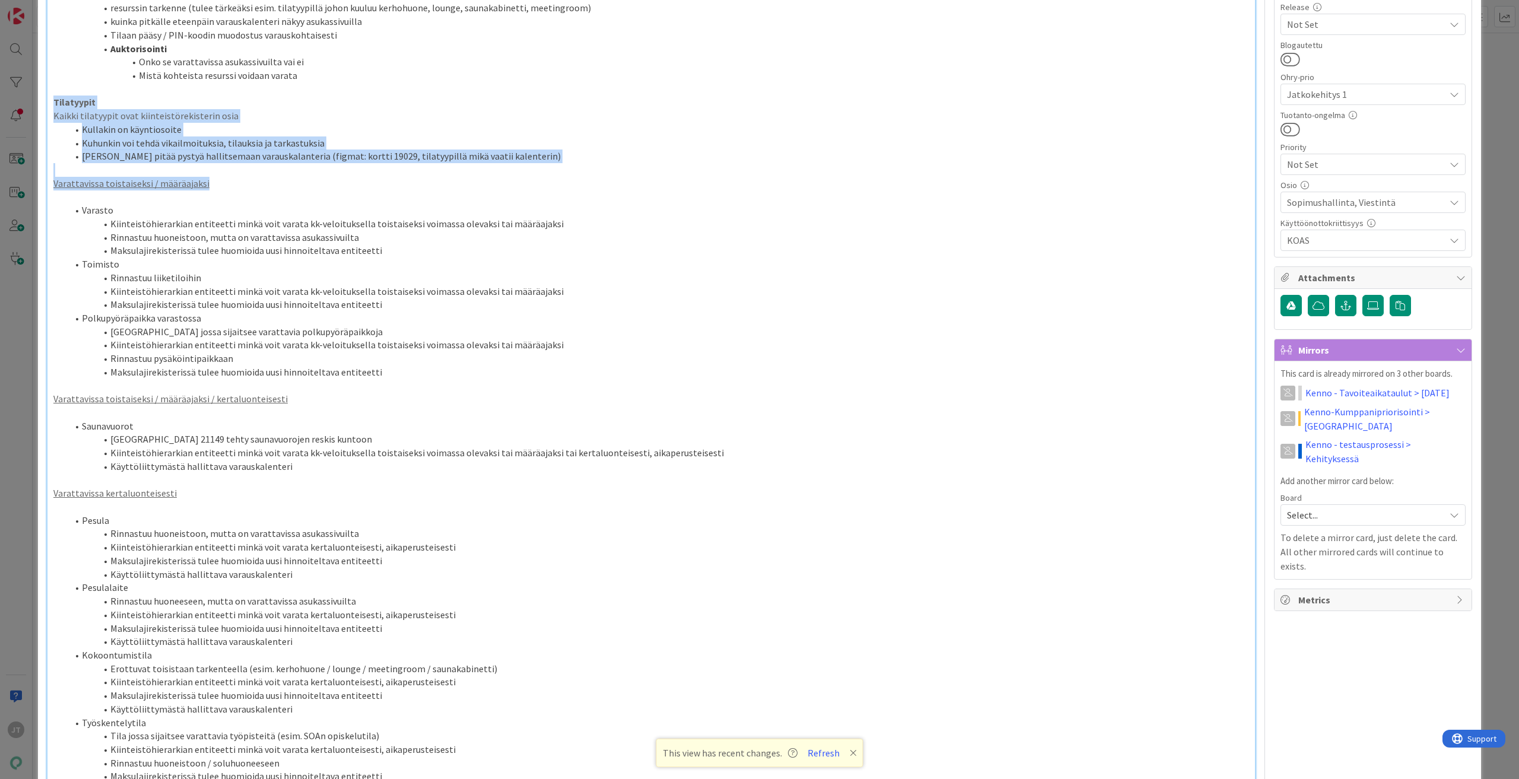
drag, startPoint x: 52, startPoint y: 99, endPoint x: 242, endPoint y: 189, distance: 210.2
click at [242, 189] on div "Kokonaisuus on featureflagin takana: _x=reservations Tarve: Pystyä muodostamaan…" at bounding box center [651, 640] width 1208 height 2198
click at [242, 189] on p "Varattavissa toistaiseksi / määräajaksi" at bounding box center [651, 184] width 1196 height 14
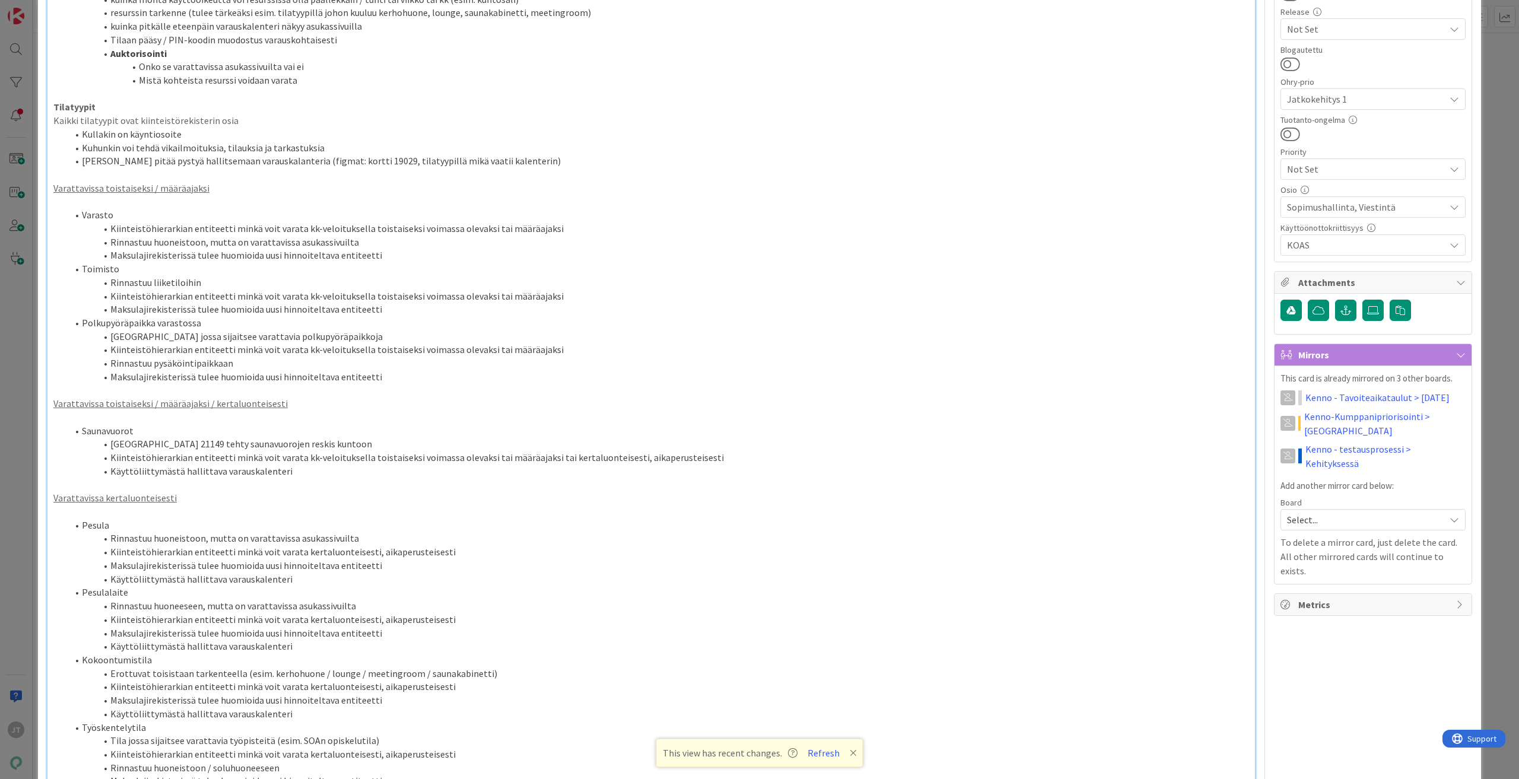
scroll to position [534, 0]
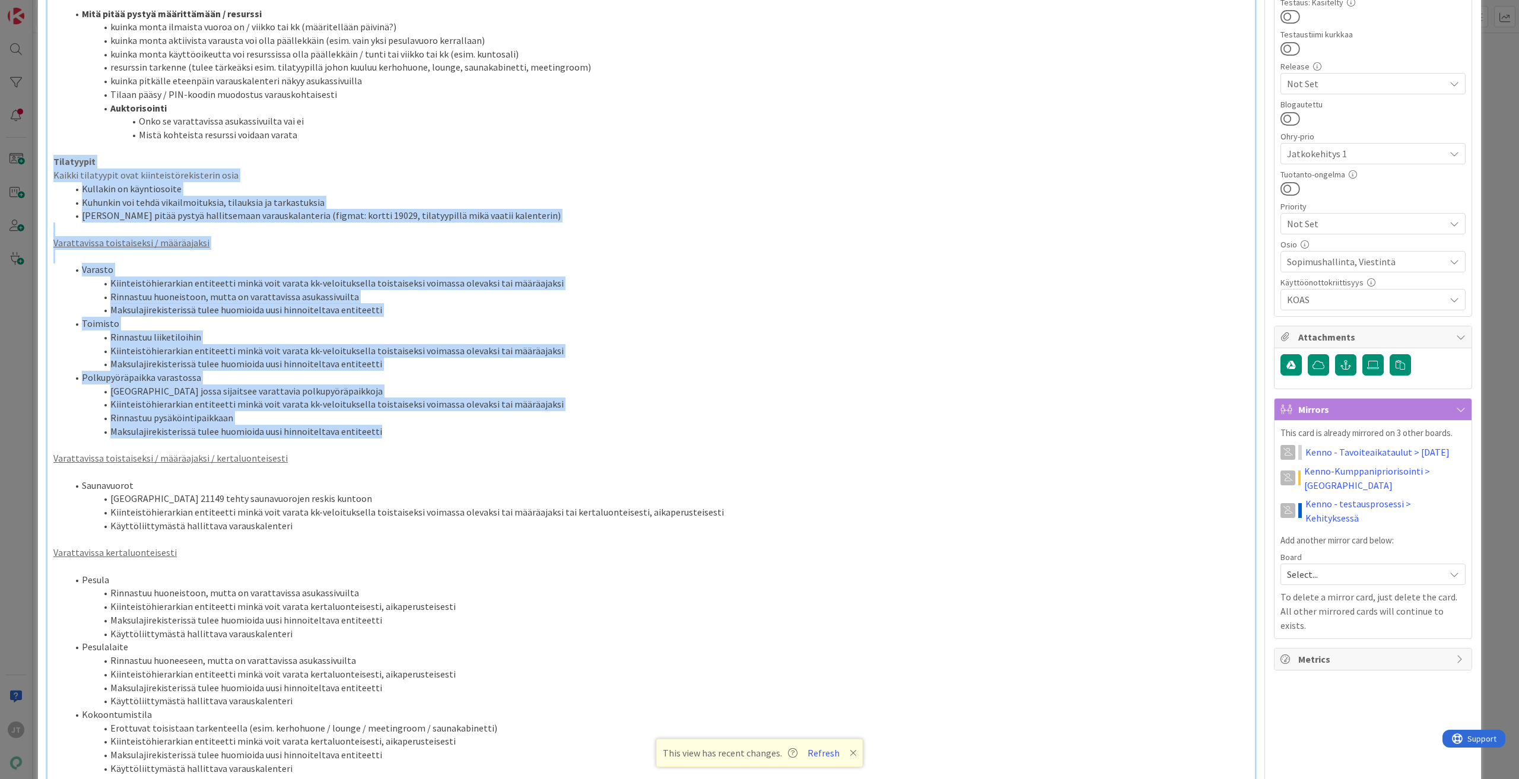
drag, startPoint x: 376, startPoint y: 435, endPoint x: 45, endPoint y: 158, distance: 431.8
copy div "Tilatyypit Kaikki tilatyypit ovat kiinteistörekisterin osia Kullakin on käyntio…"
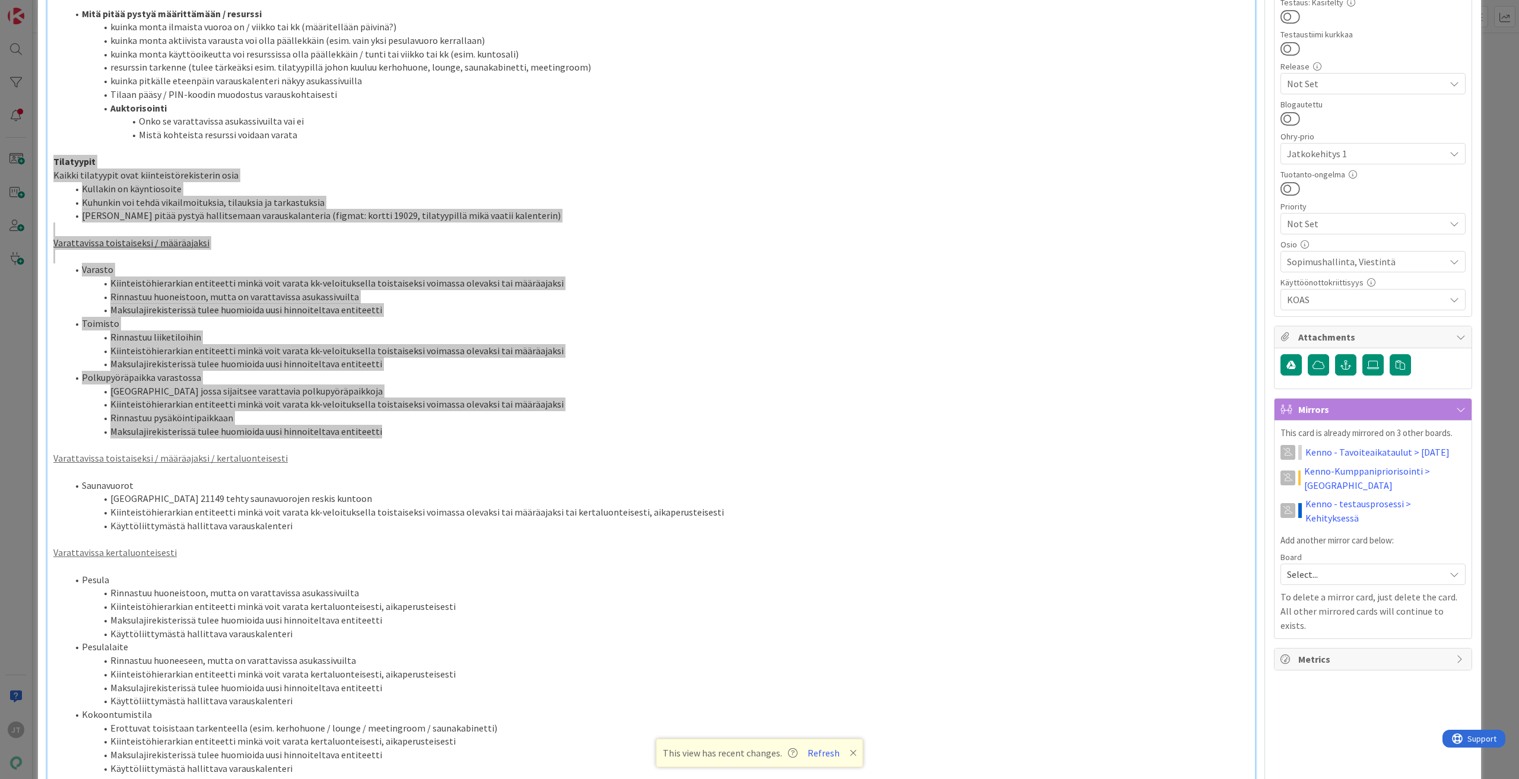
type textarea "x"
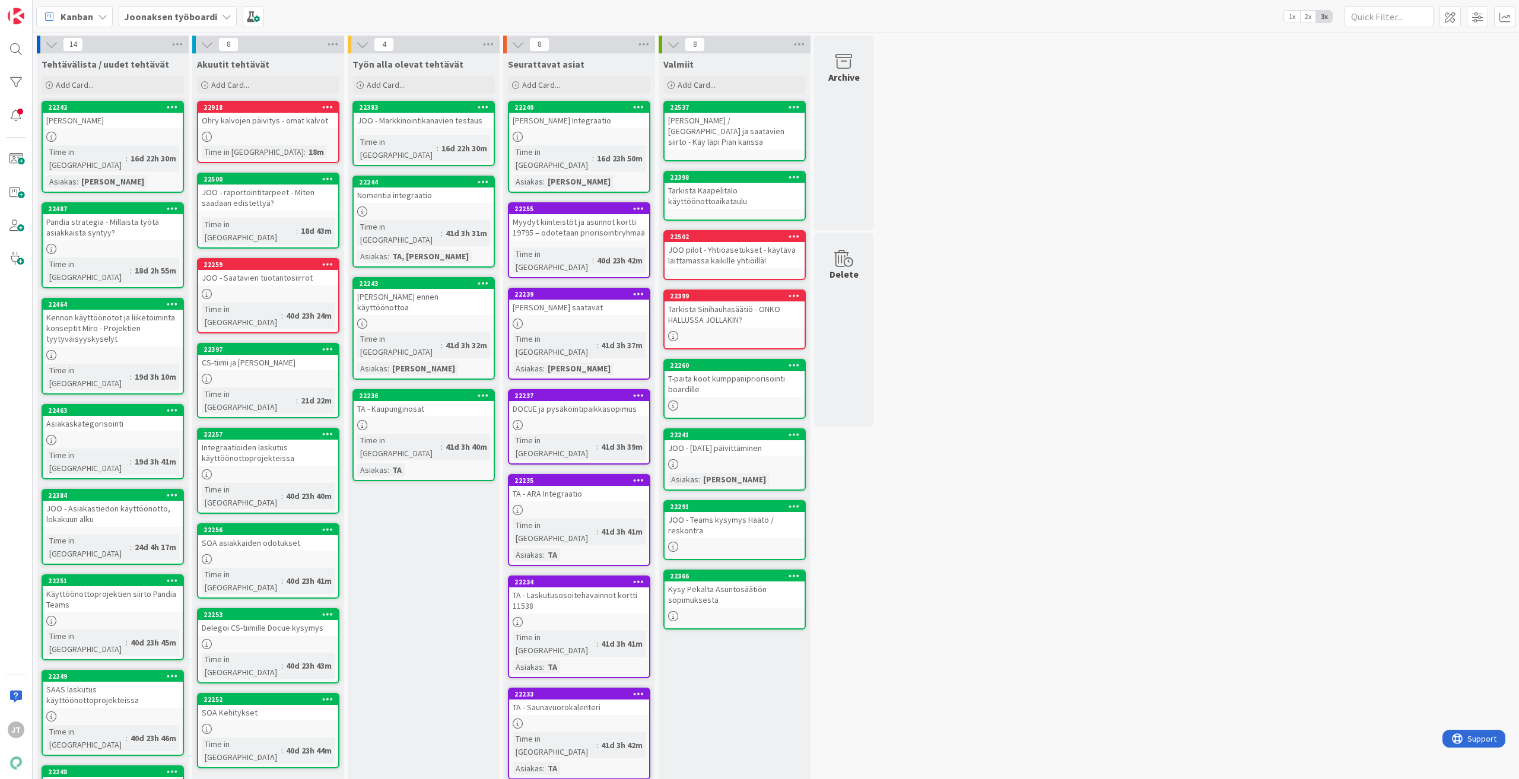
click at [192, 16] on b "Joonaksen työboardi" at bounding box center [170, 17] width 93 height 12
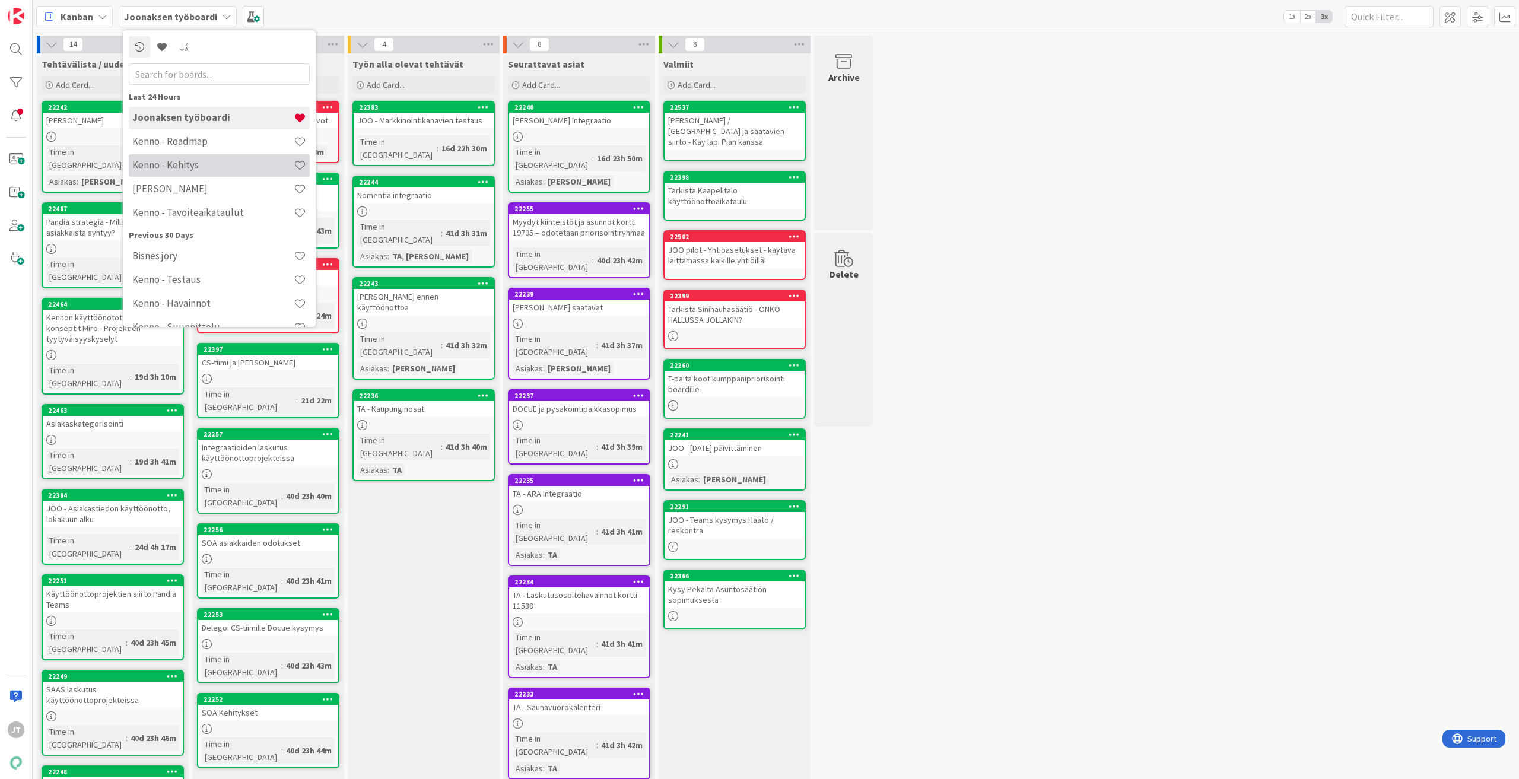
click at [194, 165] on h4 "Kenno - Kehitys" at bounding box center [212, 165] width 161 height 12
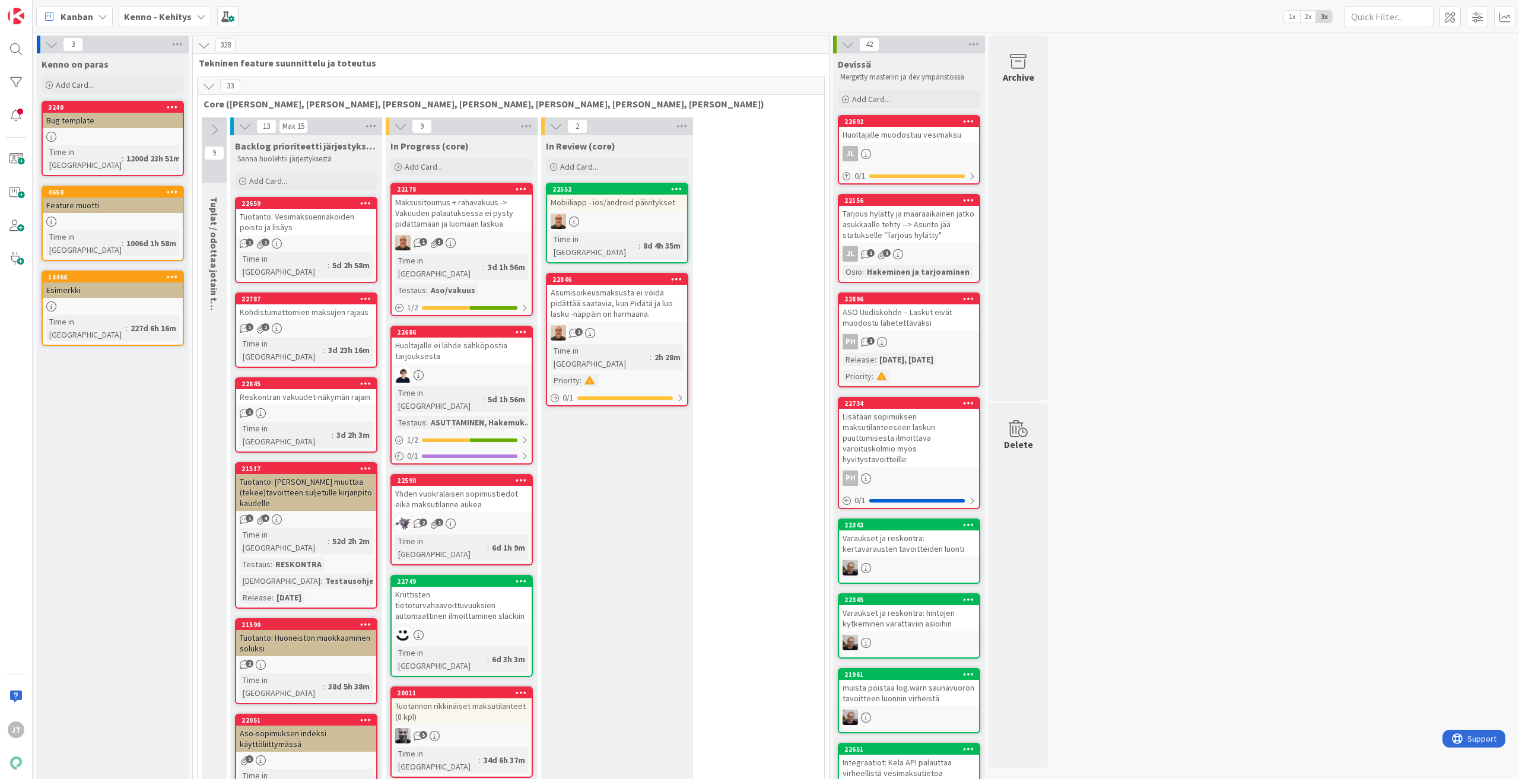
click at [205, 85] on icon at bounding box center [208, 86] width 13 height 13
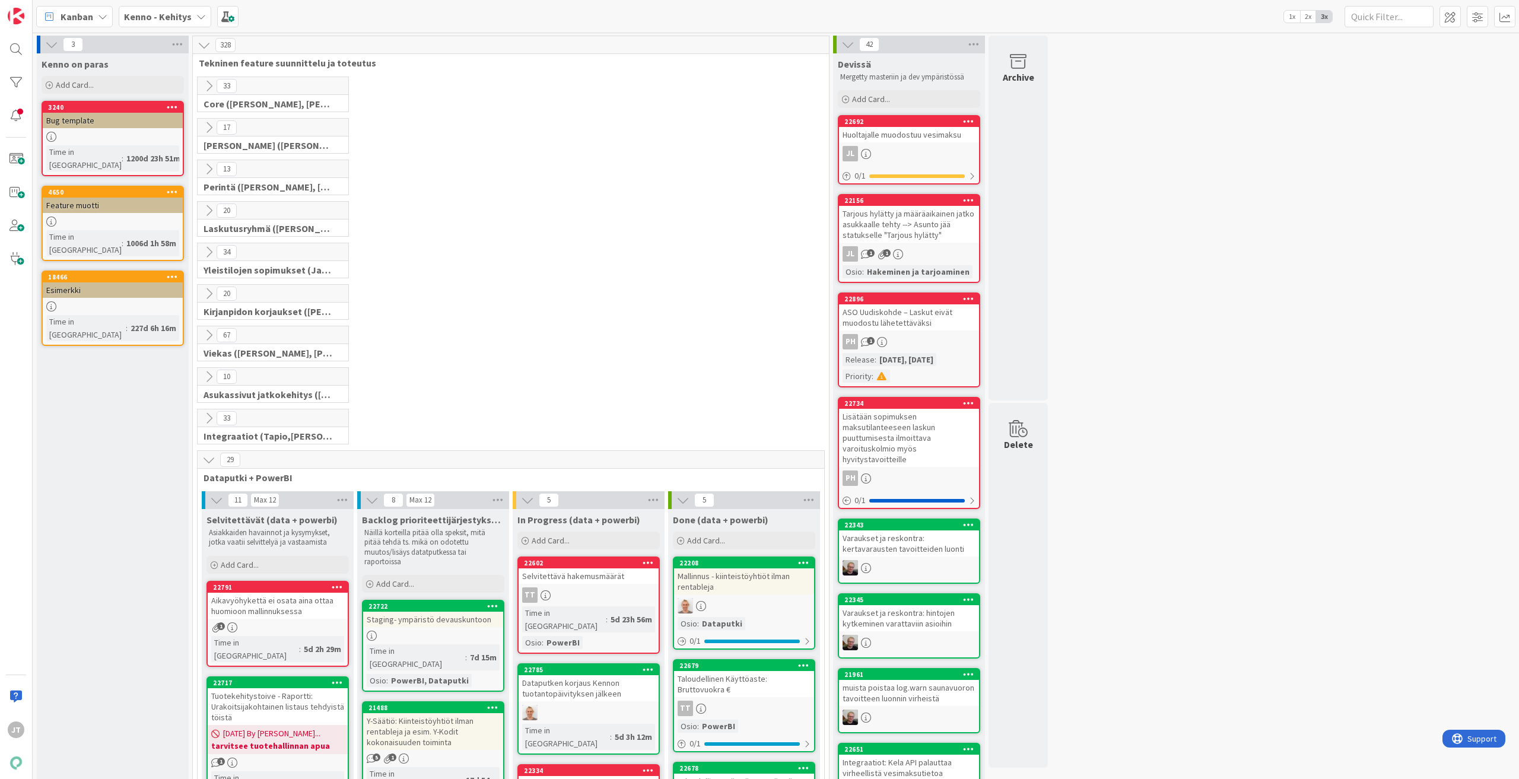
click at [205, 459] on icon at bounding box center [208, 459] width 13 height 13
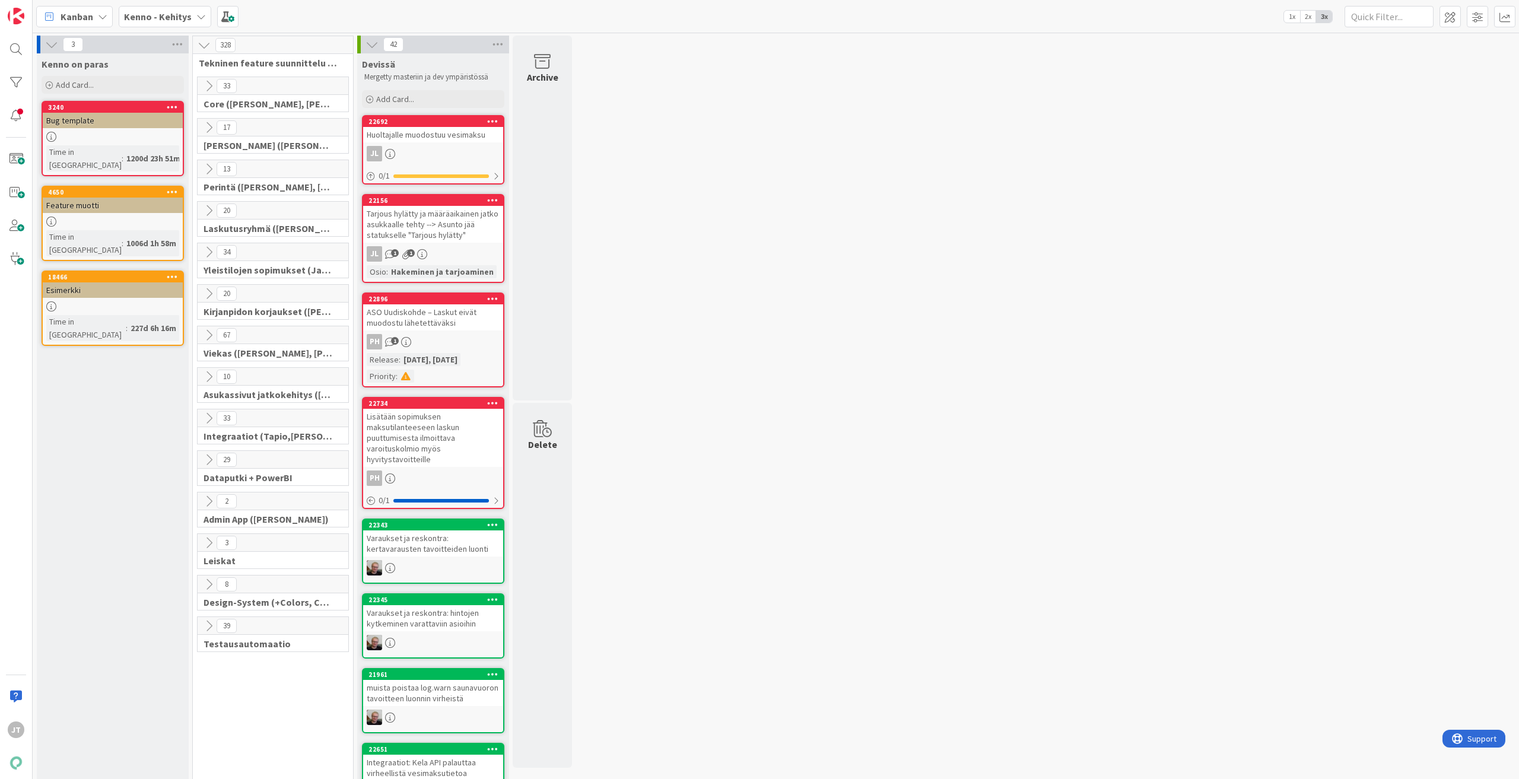
click at [204, 405] on div "10 Asukassivut jatkokehitys ([PERSON_NAME], [PERSON_NAME], [PERSON_NAME])" at bounding box center [272, 388] width 155 height 42
click at [208, 417] on icon at bounding box center [208, 418] width 13 height 13
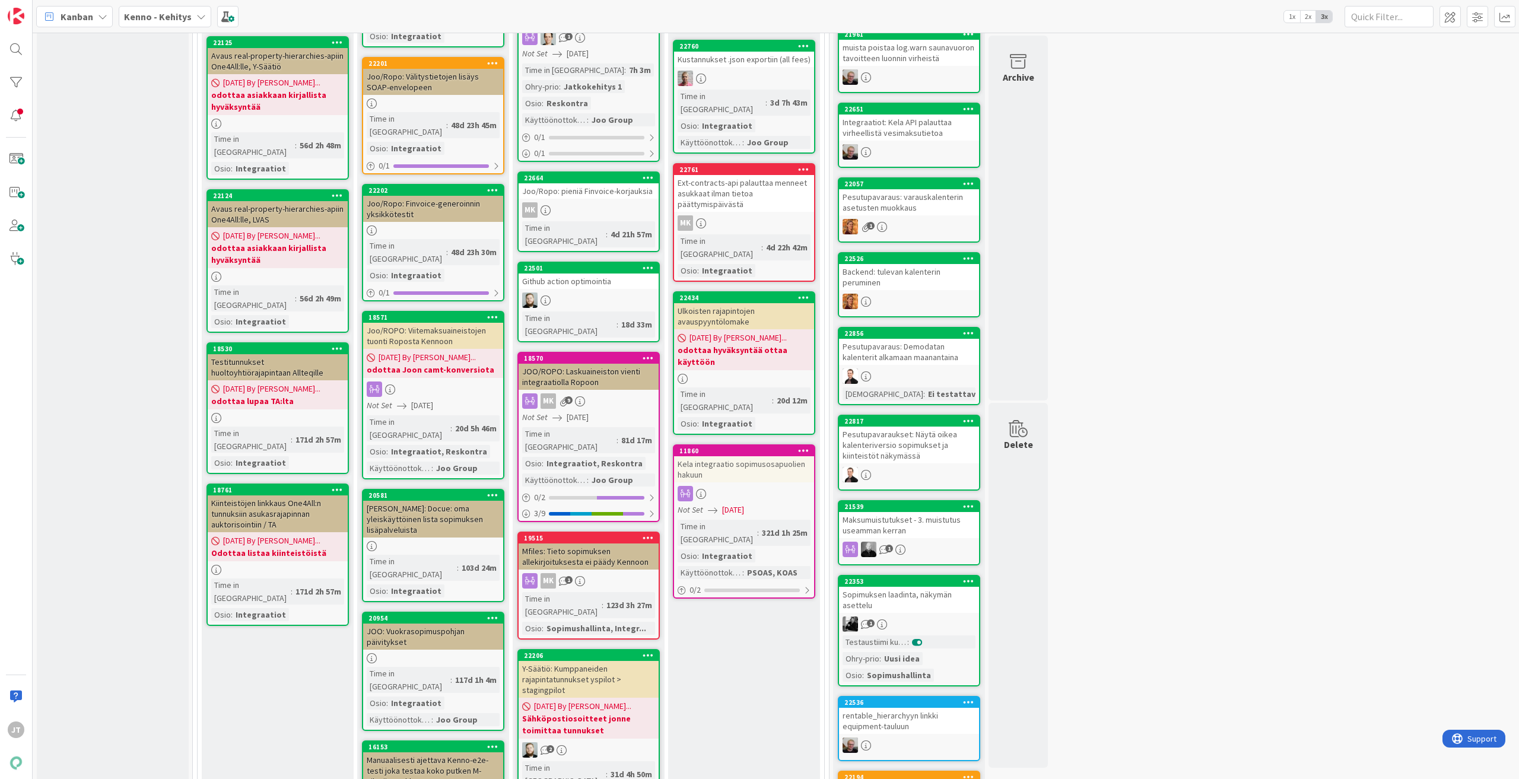
scroll to position [659, 0]
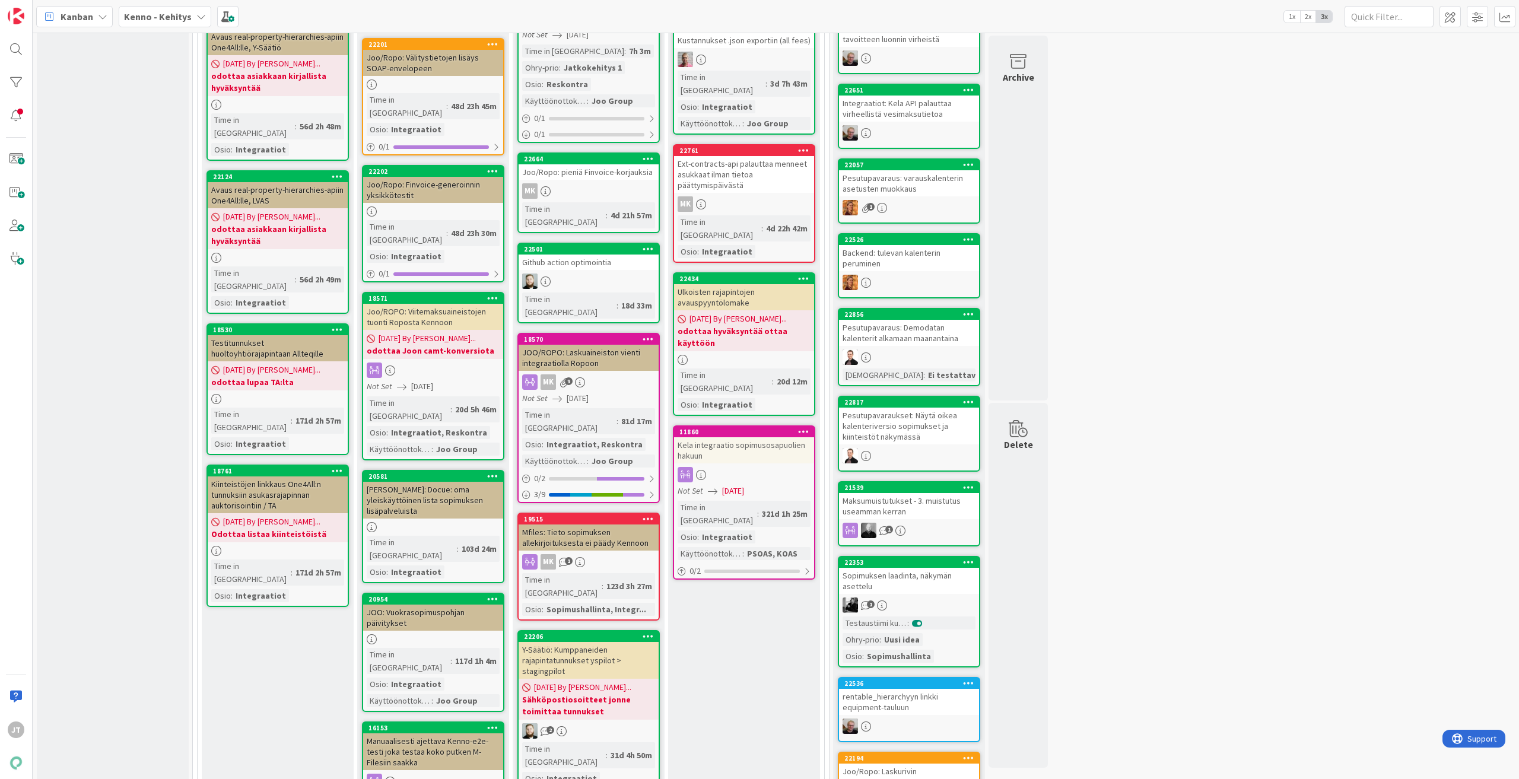
click at [583, 345] on div "JOO/ROPO: Laskuaineiston vienti integraatiolla Ropoon" at bounding box center [589, 358] width 140 height 26
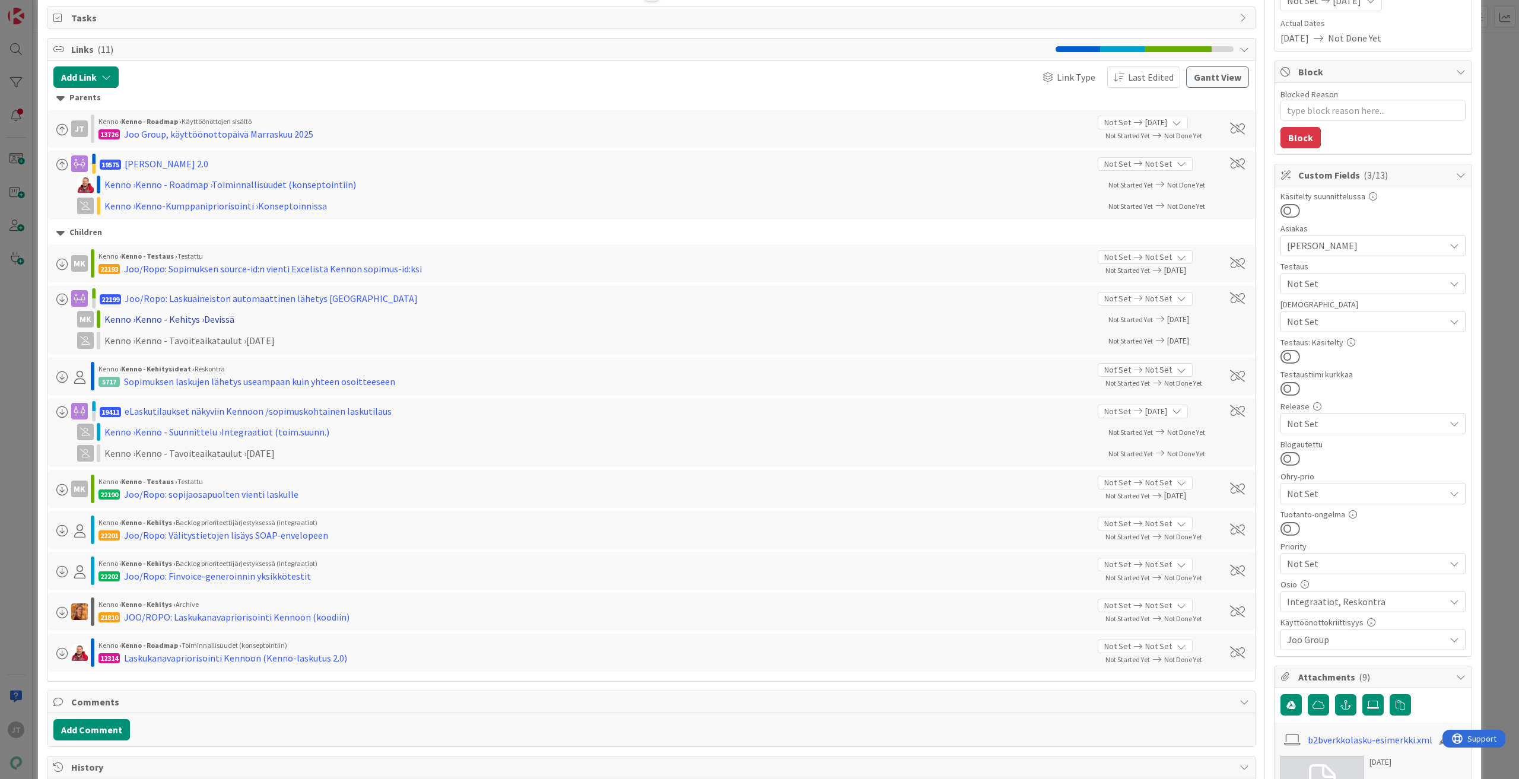
scroll to position [178, 0]
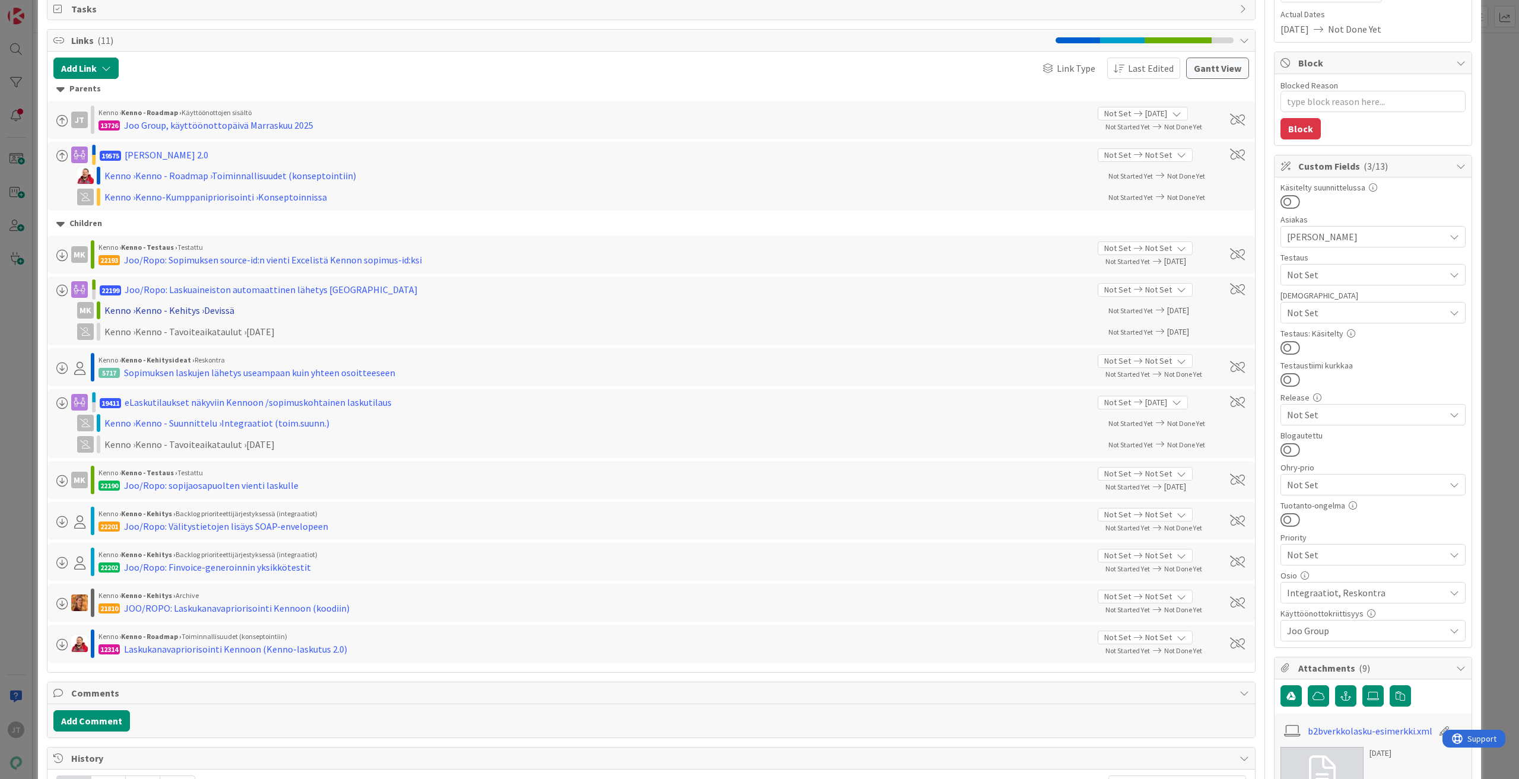
type textarea "x"
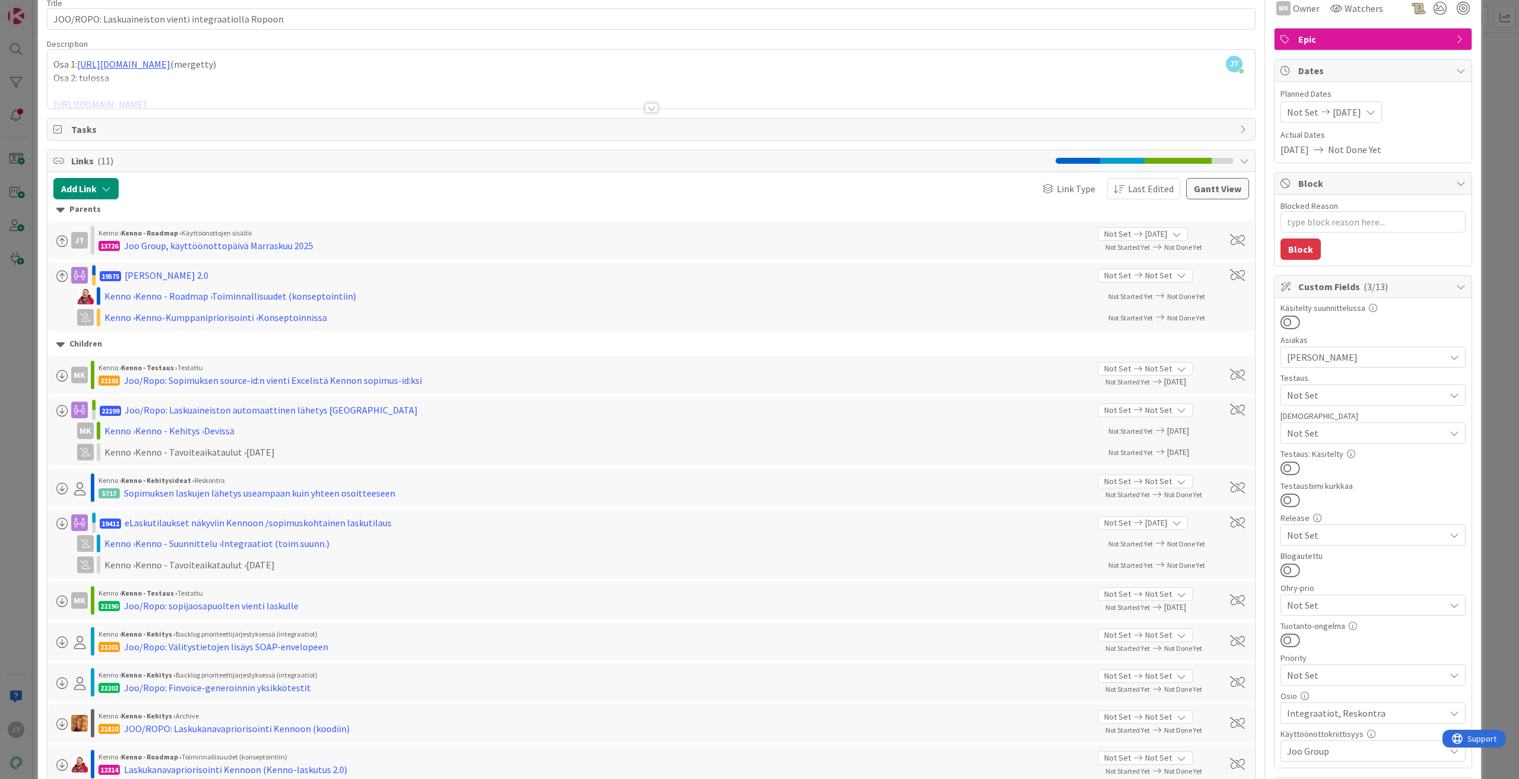
scroll to position [0, 0]
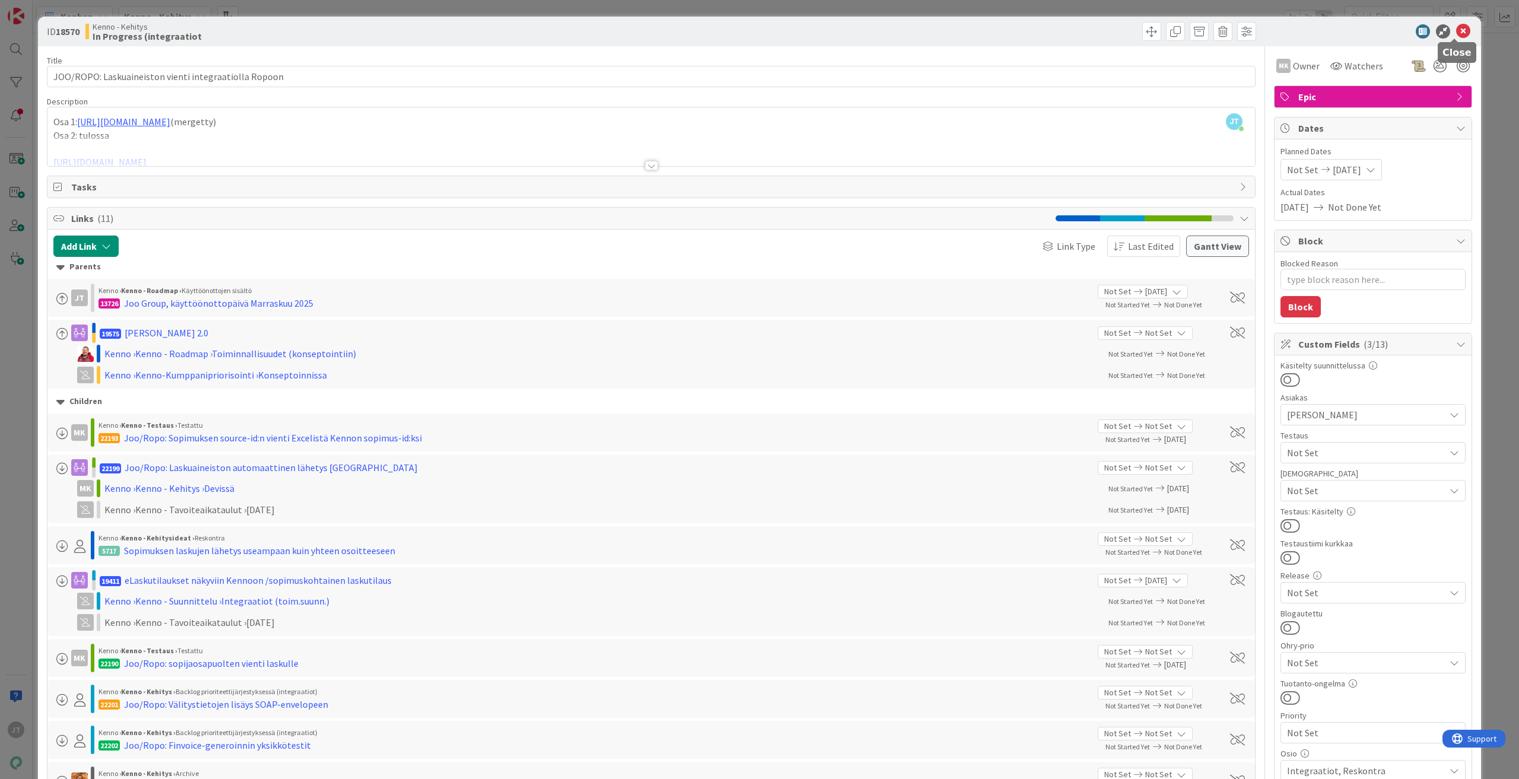
click at [1458, 27] on icon at bounding box center [1463, 31] width 14 height 14
